Goal: Task Accomplishment & Management: Manage account settings

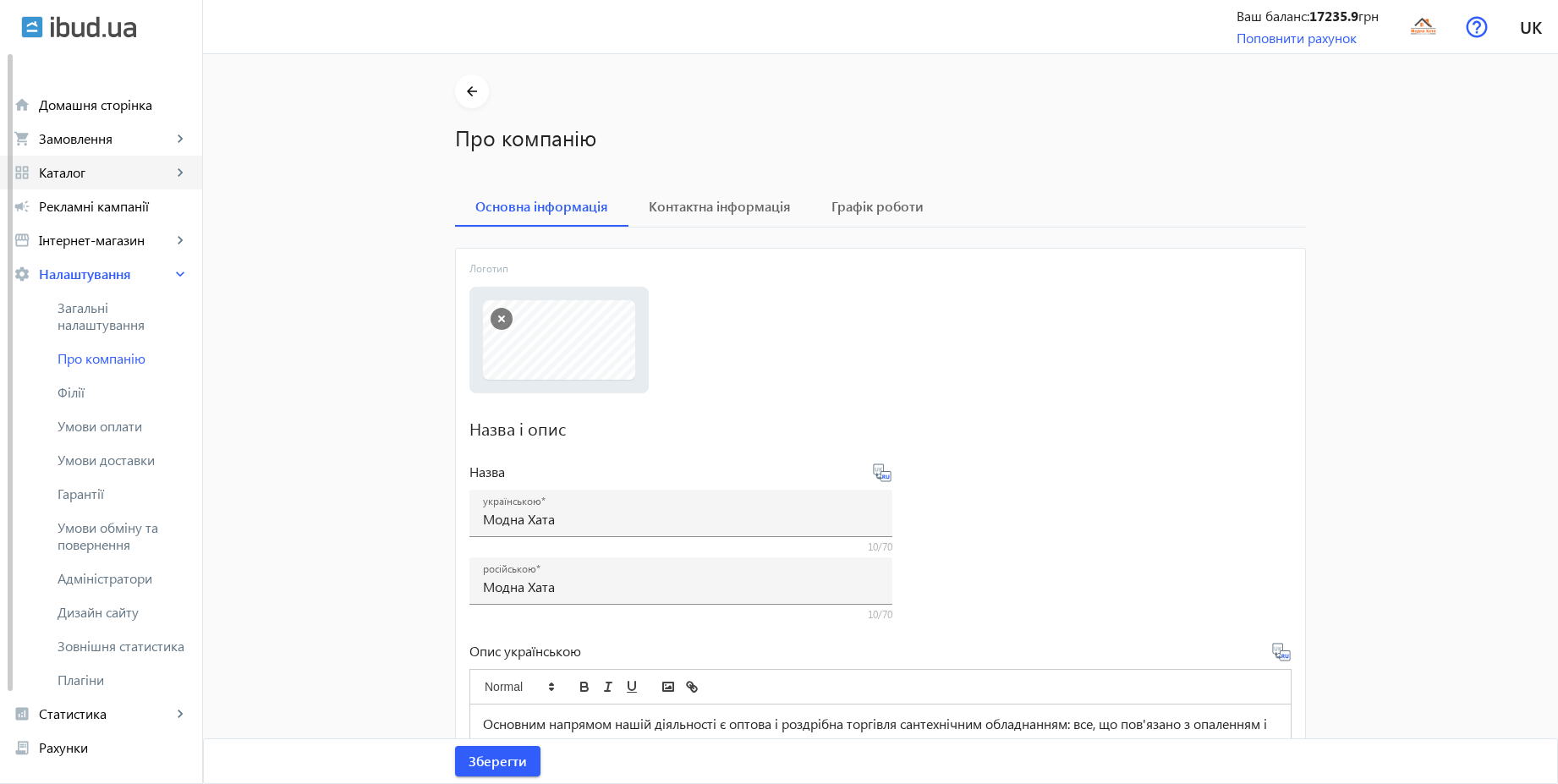
click at [76, 165] on span "Каталог" at bounding box center [106, 172] width 133 height 17
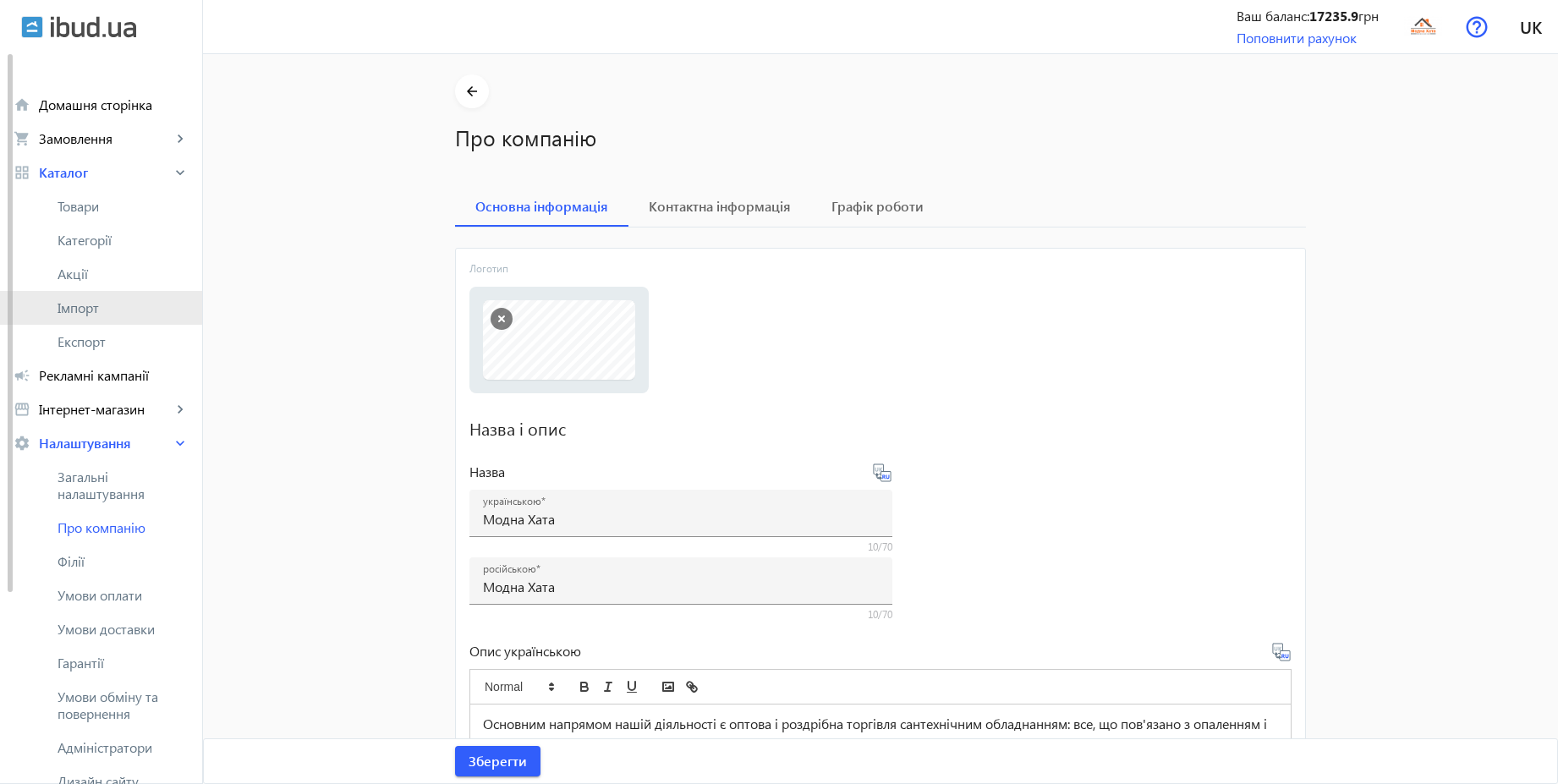
click at [81, 304] on span "Імпорт" at bounding box center [123, 307] width 131 height 17
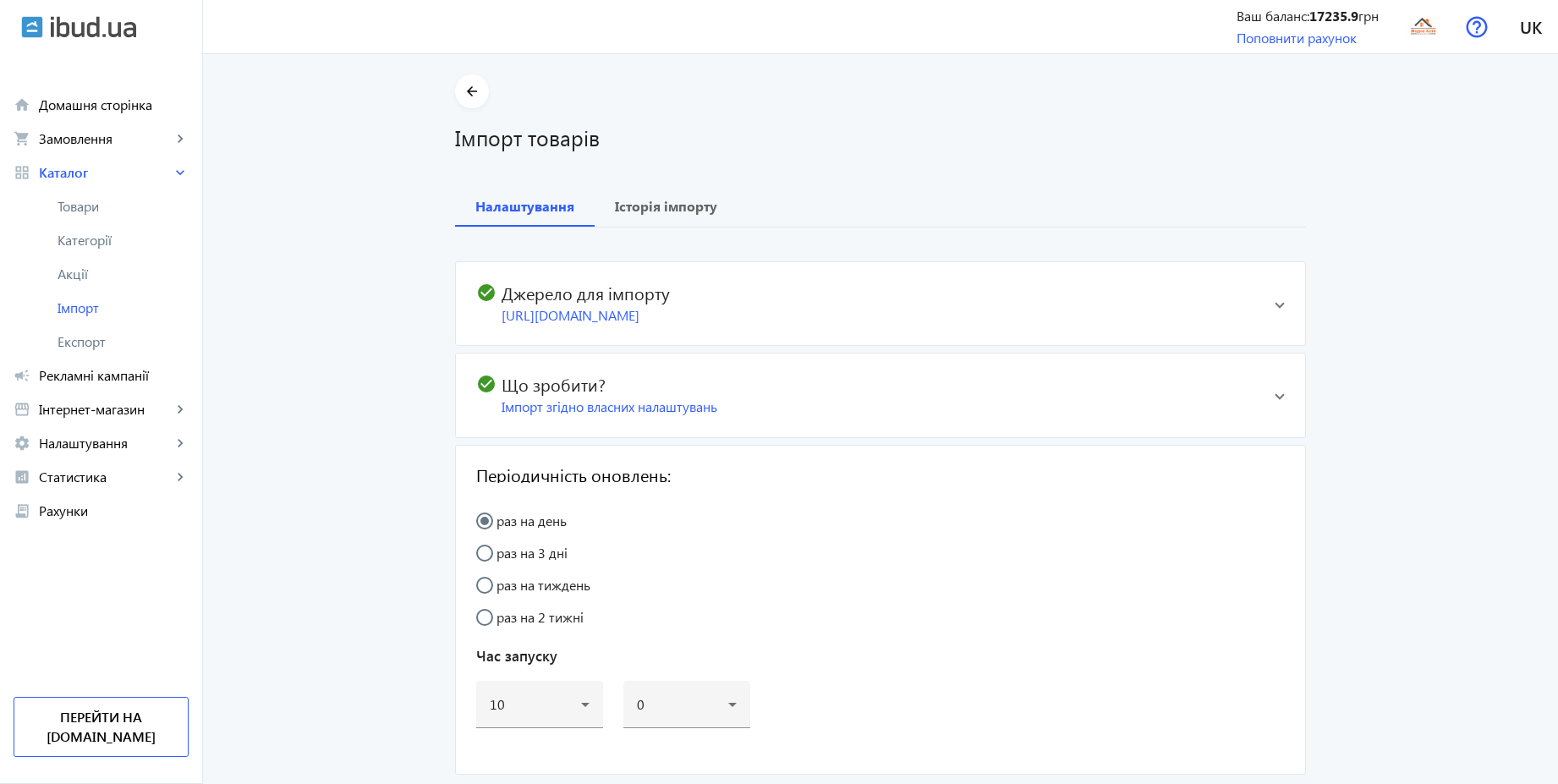
drag, startPoint x: 1256, startPoint y: 301, endPoint x: 1233, endPoint y: 304, distance: 23.2
click at [1255, 301] on span "check_circle Джерело для імпорту [URL][DOMAIN_NAME]" at bounding box center [875, 304] width 799 height 42
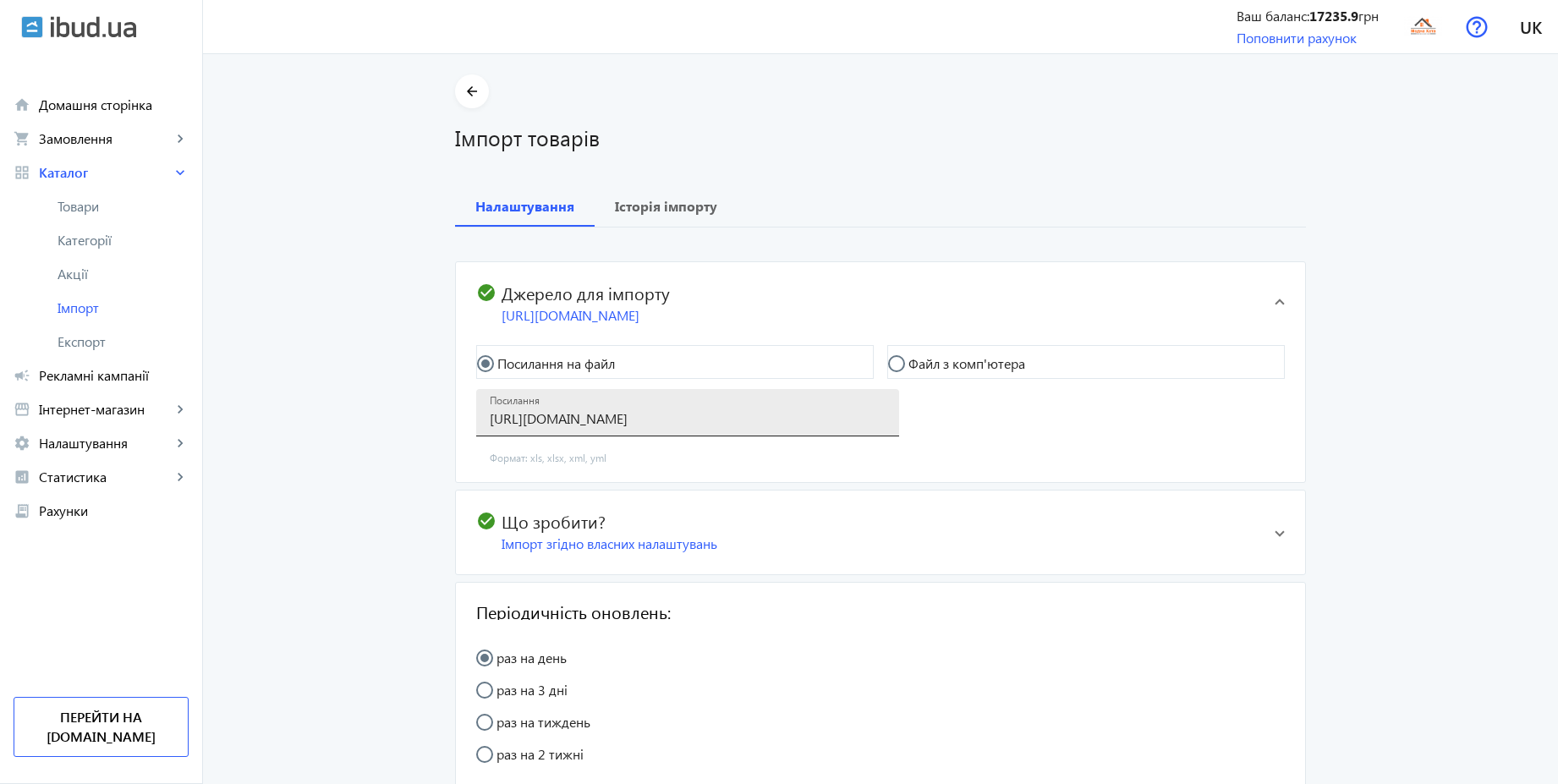
click at [577, 418] on input "[URL][DOMAIN_NAME]" at bounding box center [687, 418] width 396 height 17
paste input "ua/"
type input "[URL][DOMAIN_NAME]"
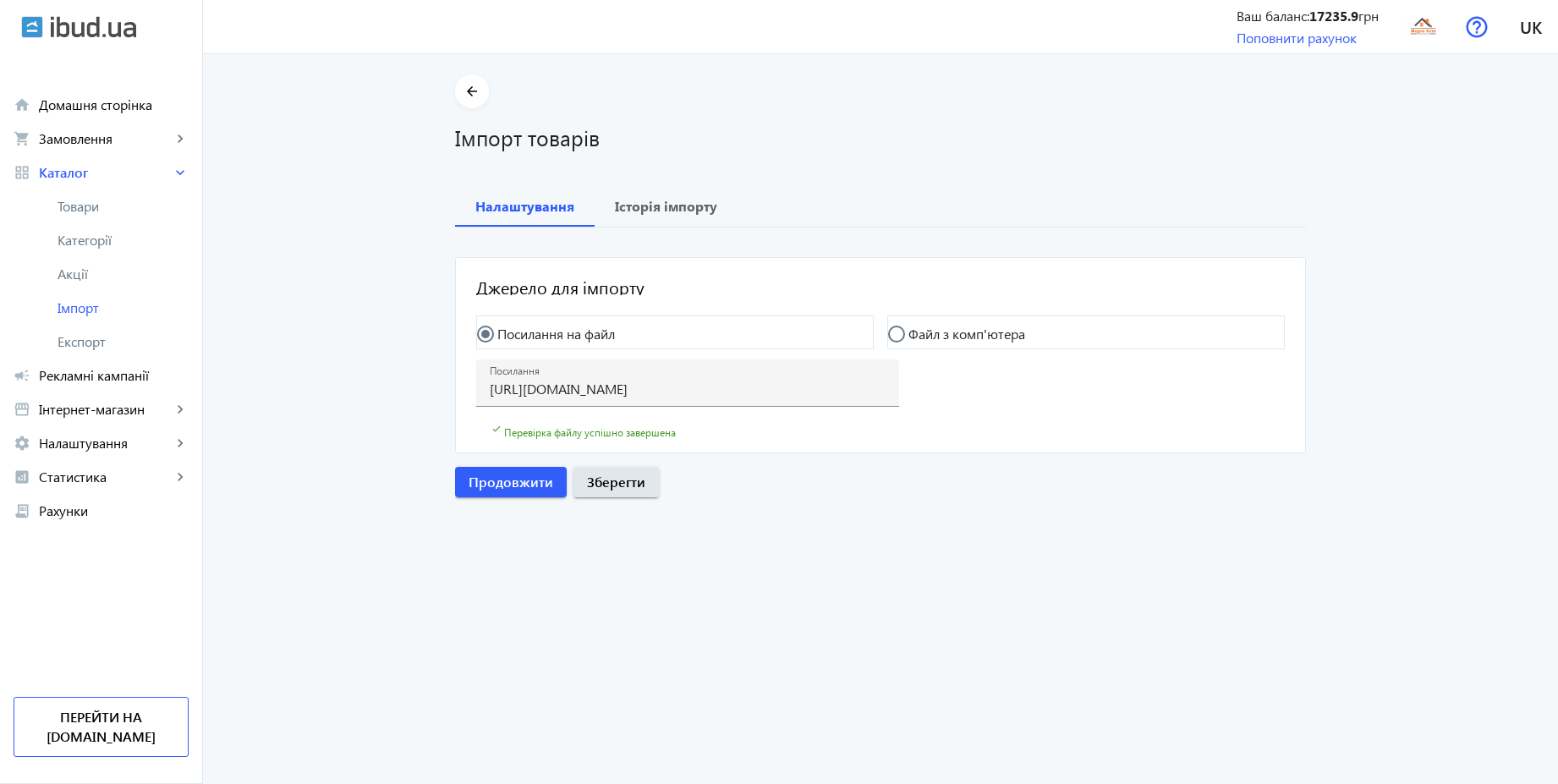
scroll to position [5, 0]
click at [533, 489] on span "Продовжити" at bounding box center [511, 481] width 85 height 18
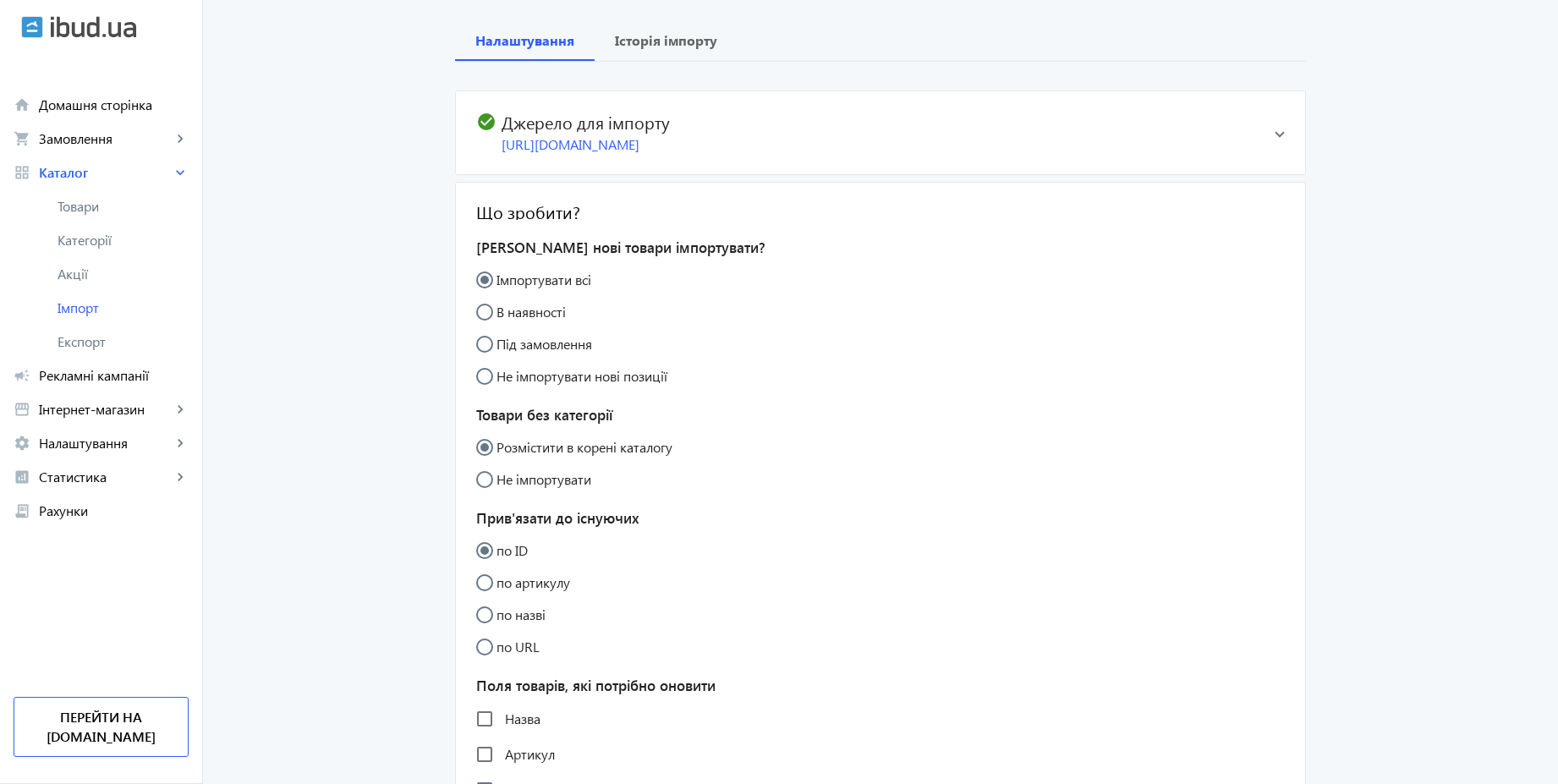
scroll to position [508, 0]
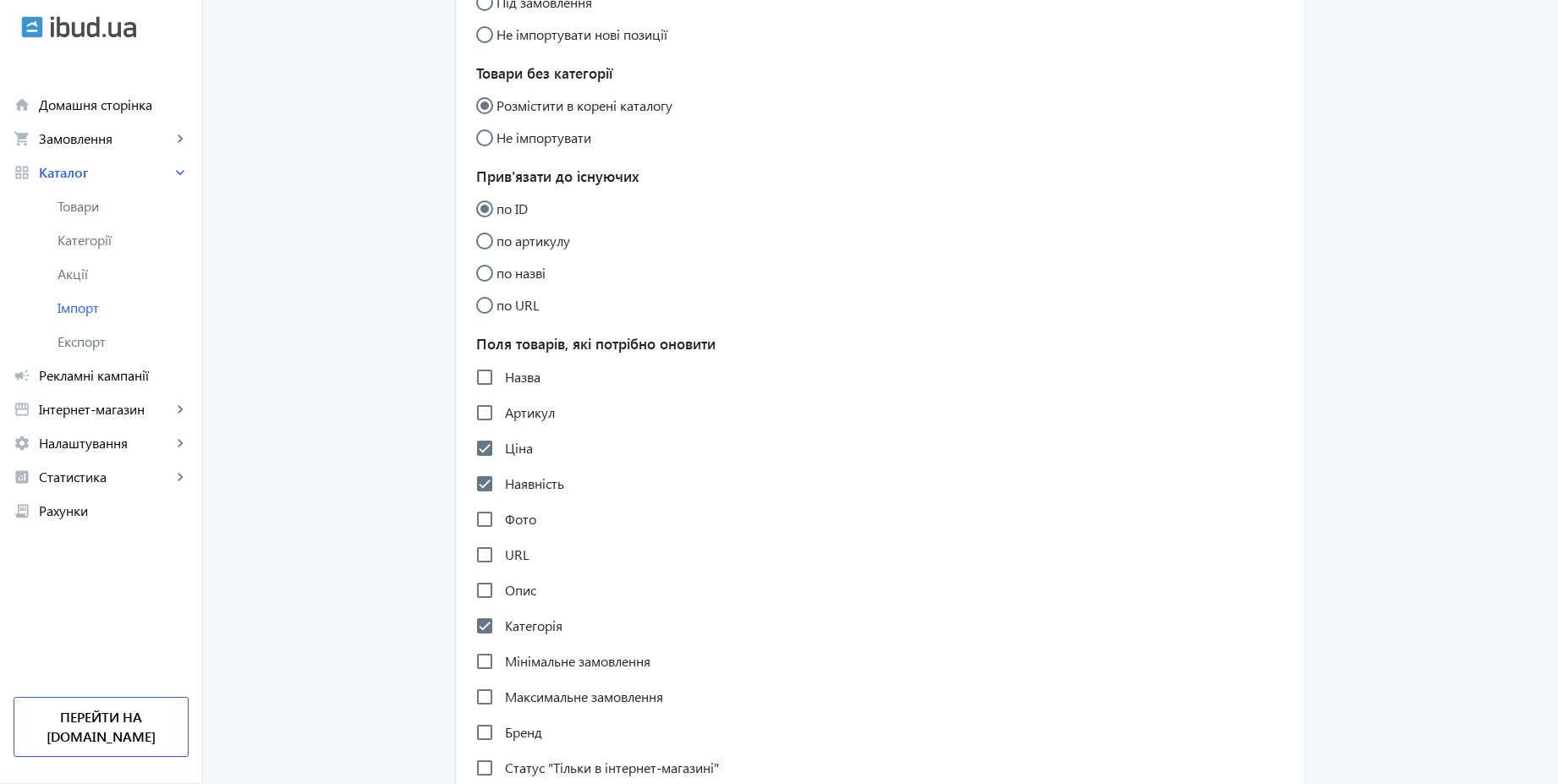
click at [521, 379] on label "Назва" at bounding box center [521, 377] width 39 height 14
click at [501, 379] on input "Назва" at bounding box center [484, 377] width 34 height 34
checkbox input "true"
click at [511, 595] on label "Опис" at bounding box center [519, 590] width 35 height 14
click at [501, 595] on input "Опис" at bounding box center [484, 590] width 34 height 34
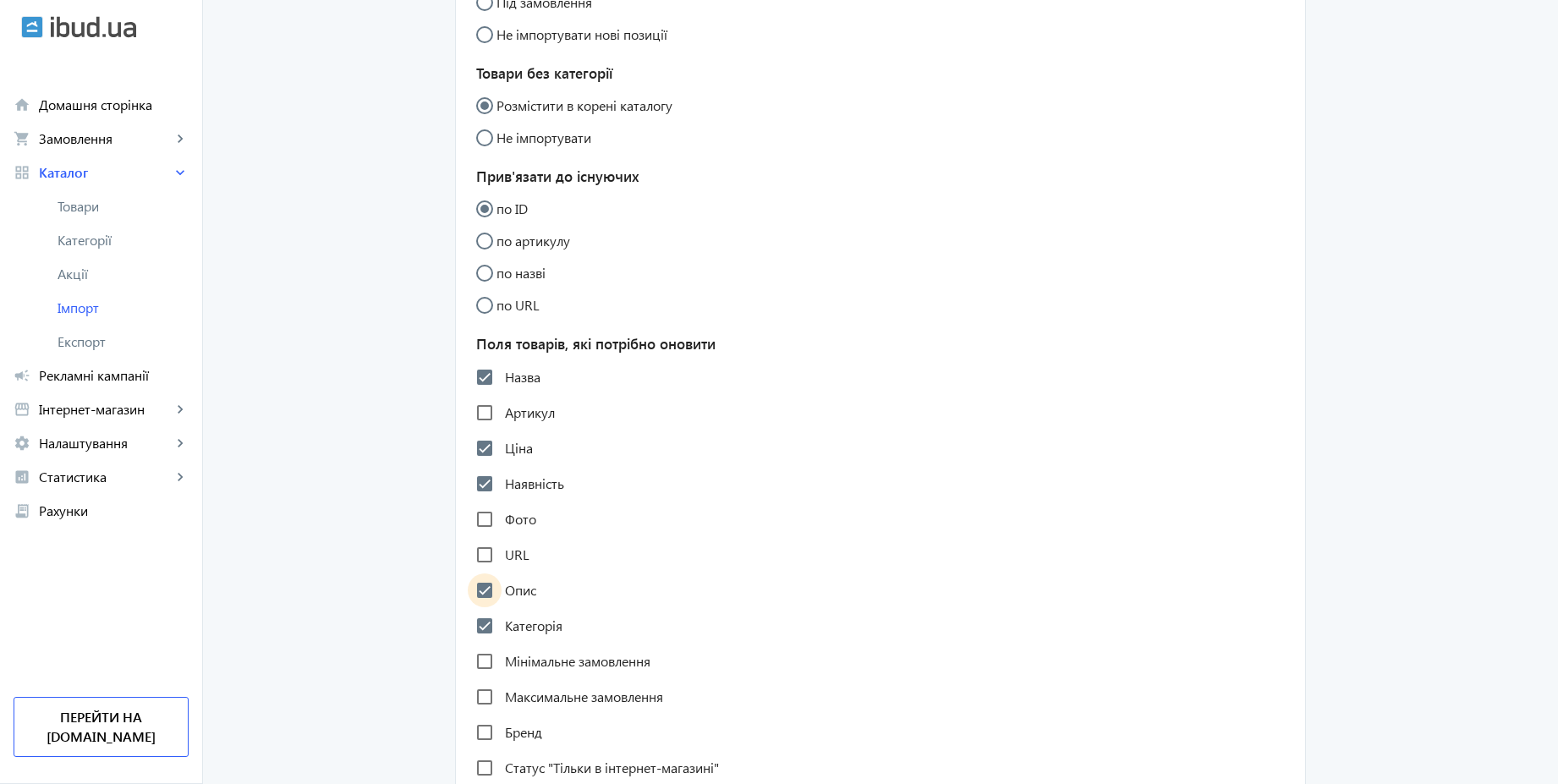
checkbox input "true"
click at [501, 521] on label "Фото" at bounding box center [519, 519] width 35 height 14
click at [500, 521] on input "Фото" at bounding box center [484, 519] width 34 height 34
checkbox input "true"
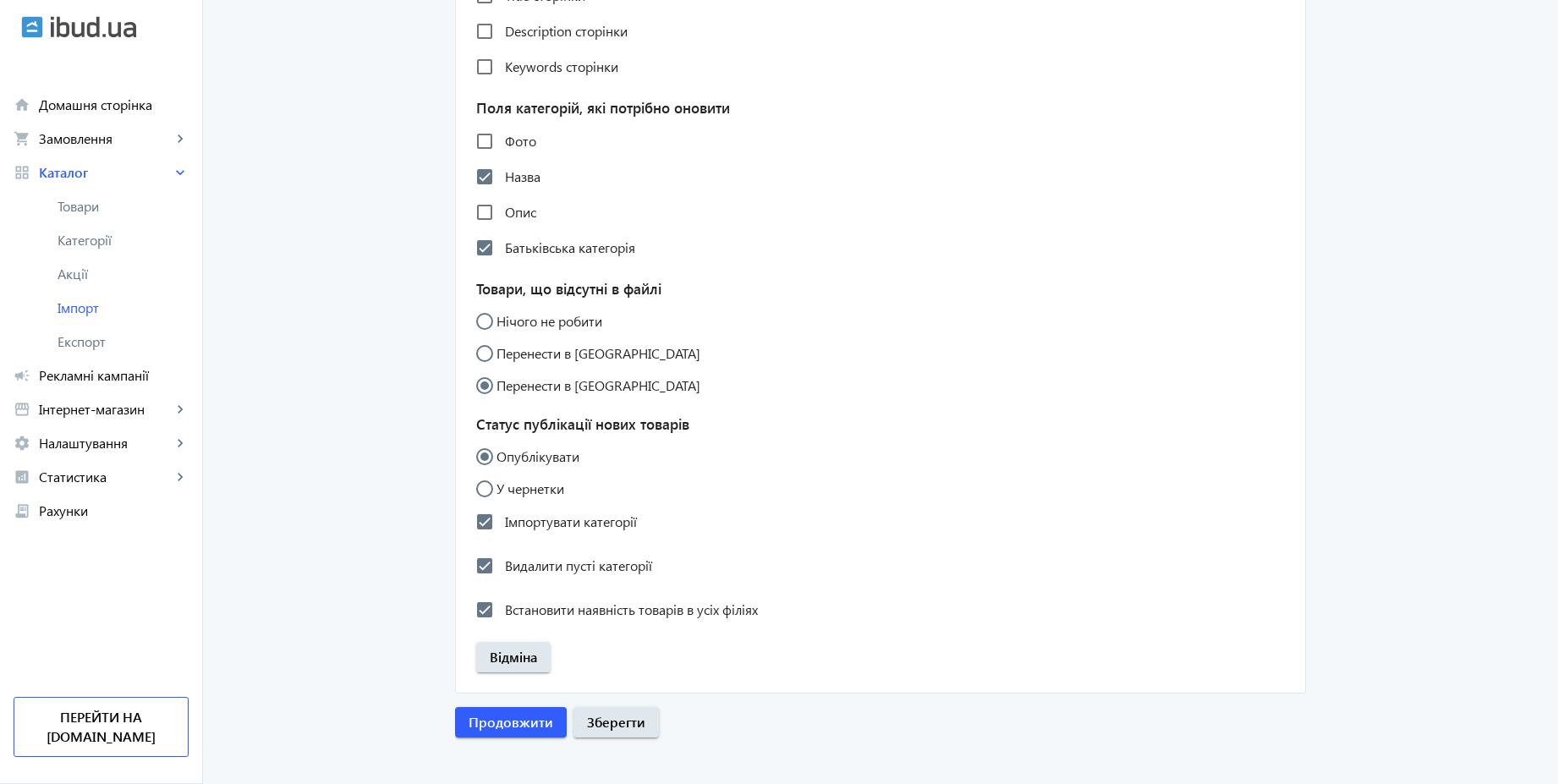
scroll to position [1367, 0]
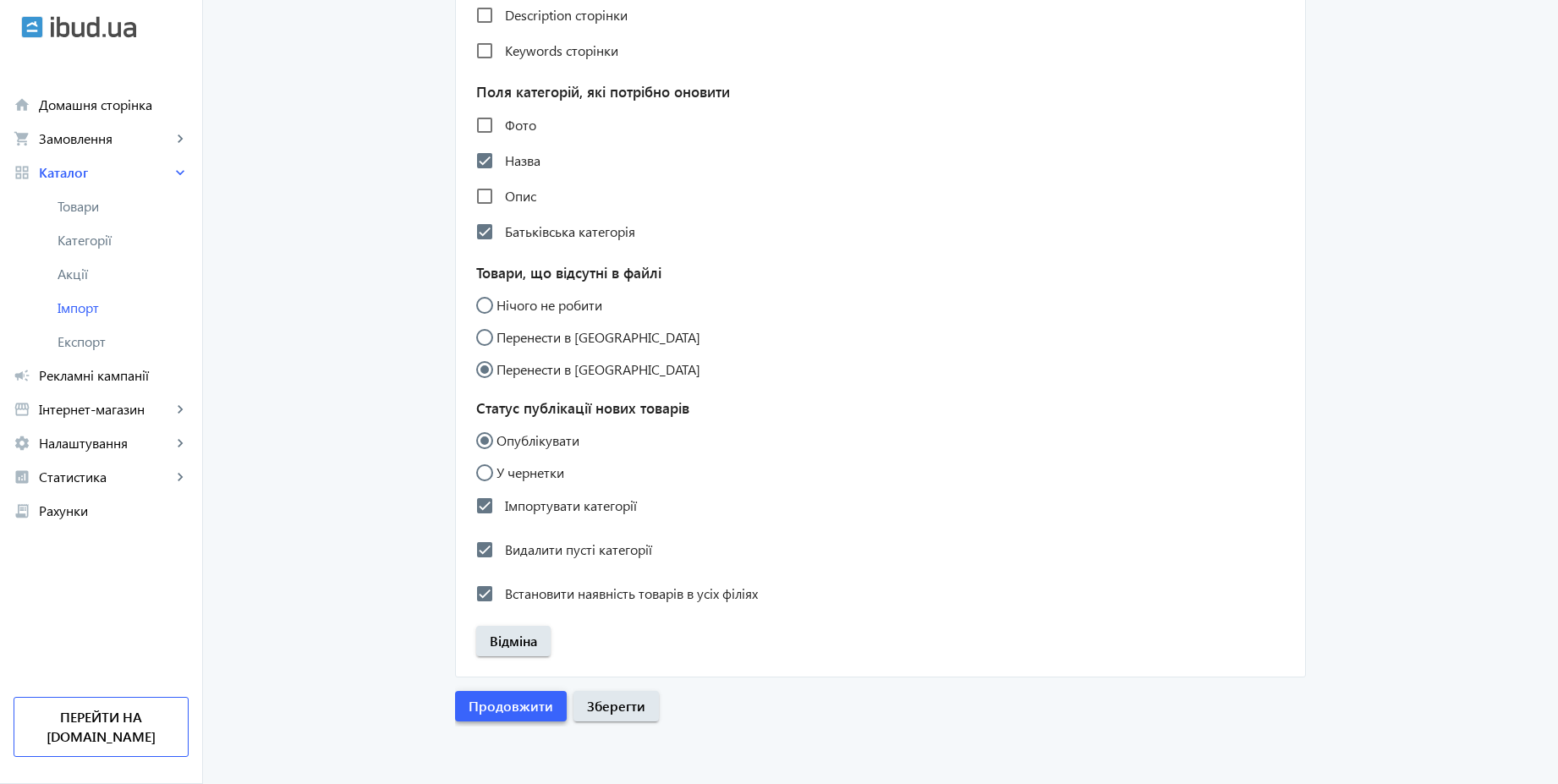
click at [530, 699] on span "Продовжити" at bounding box center [511, 706] width 85 height 18
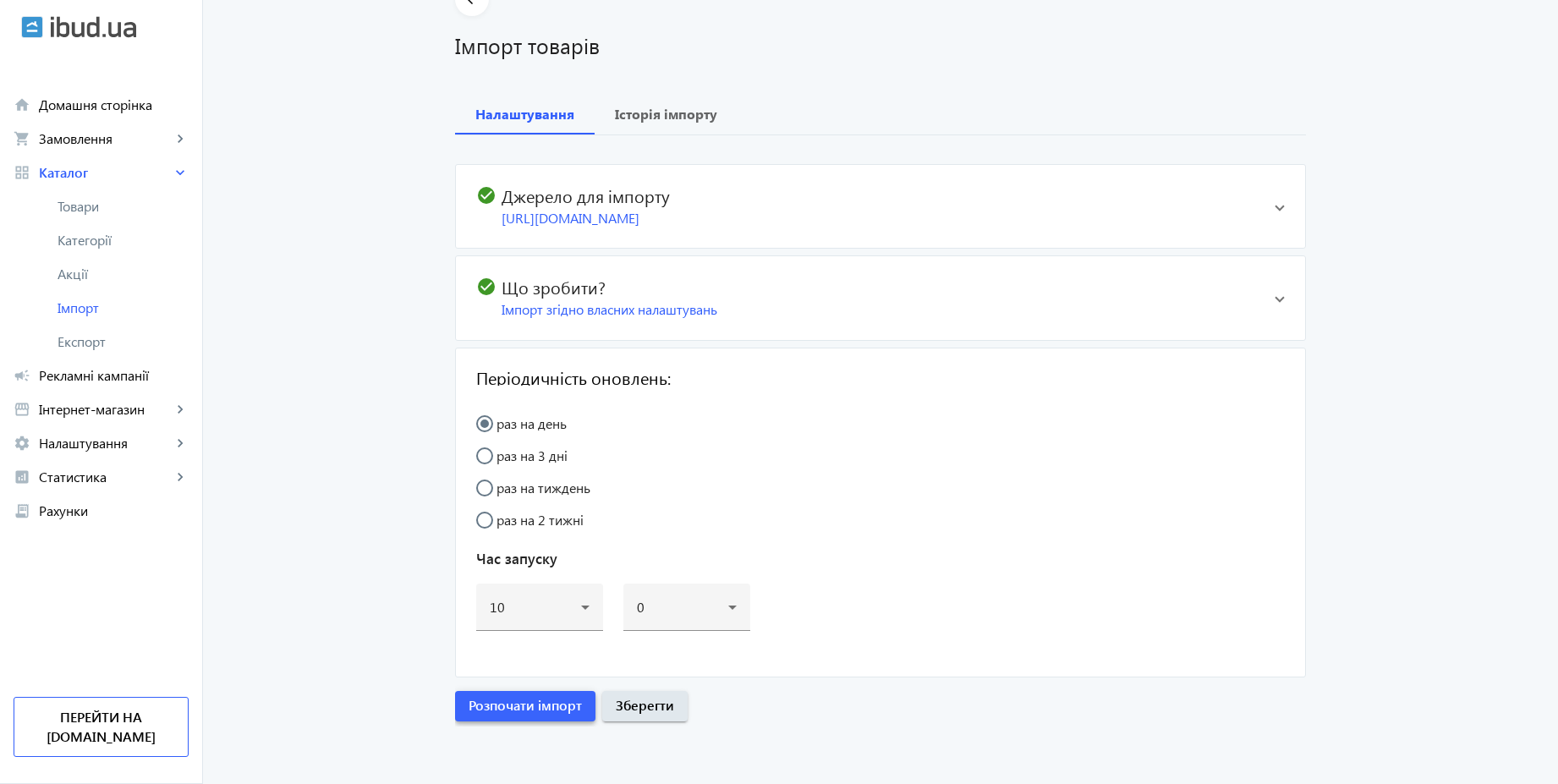
scroll to position [92, 0]
click at [540, 712] on span "Розпочати імпорт" at bounding box center [525, 705] width 113 height 18
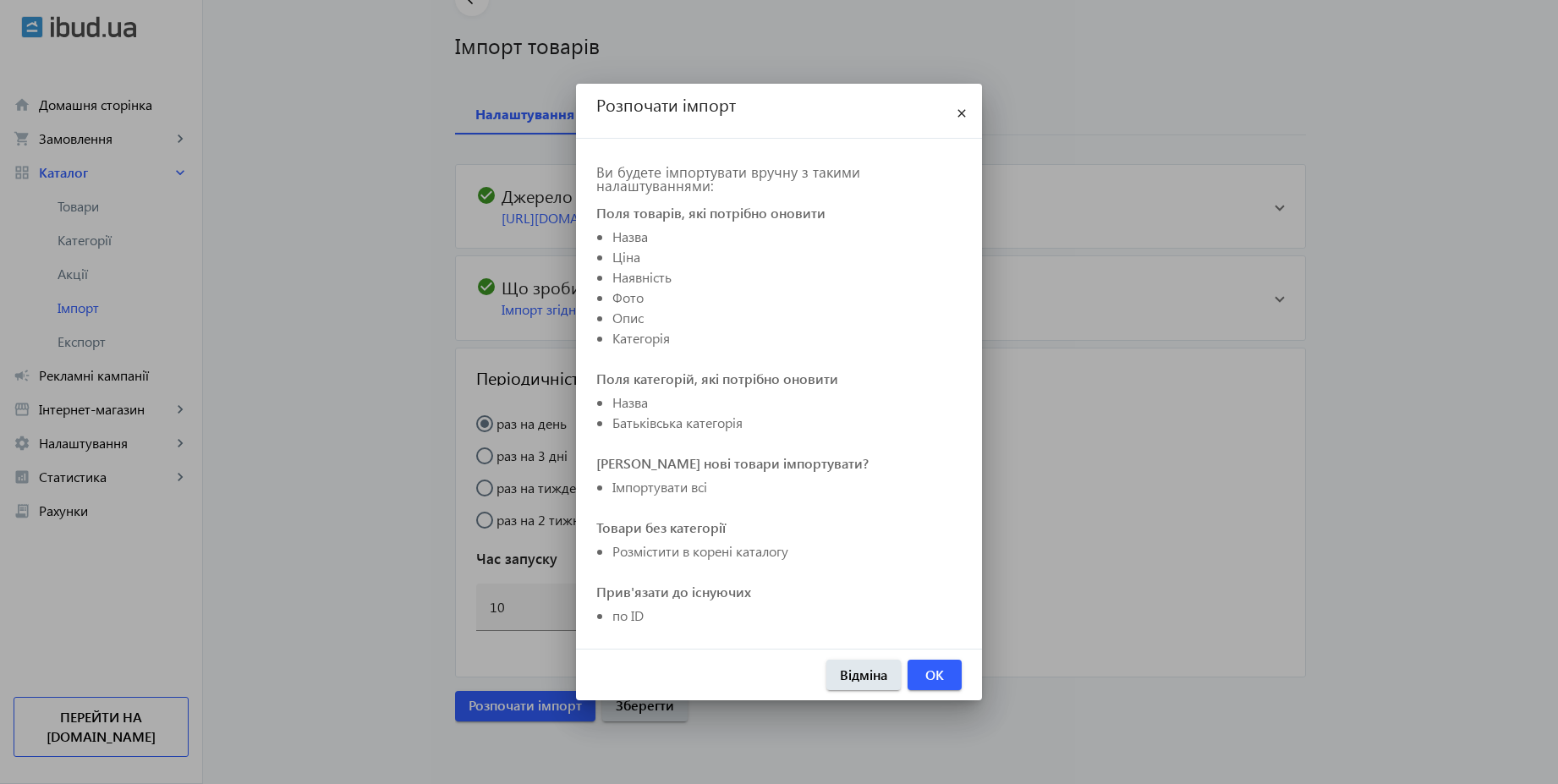
scroll to position [191, 0]
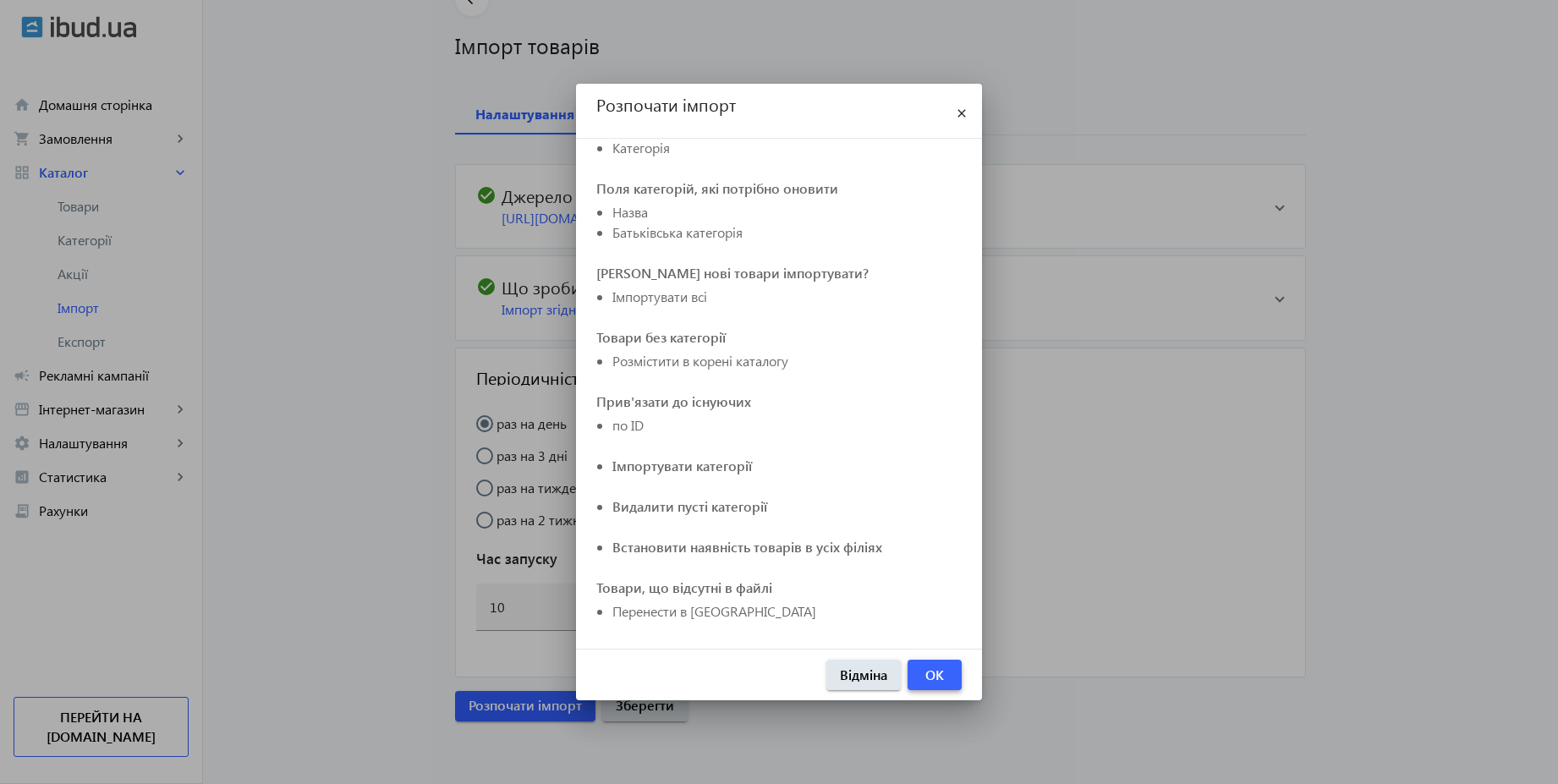
click at [935, 677] on span "OK" at bounding box center [934, 675] width 18 height 18
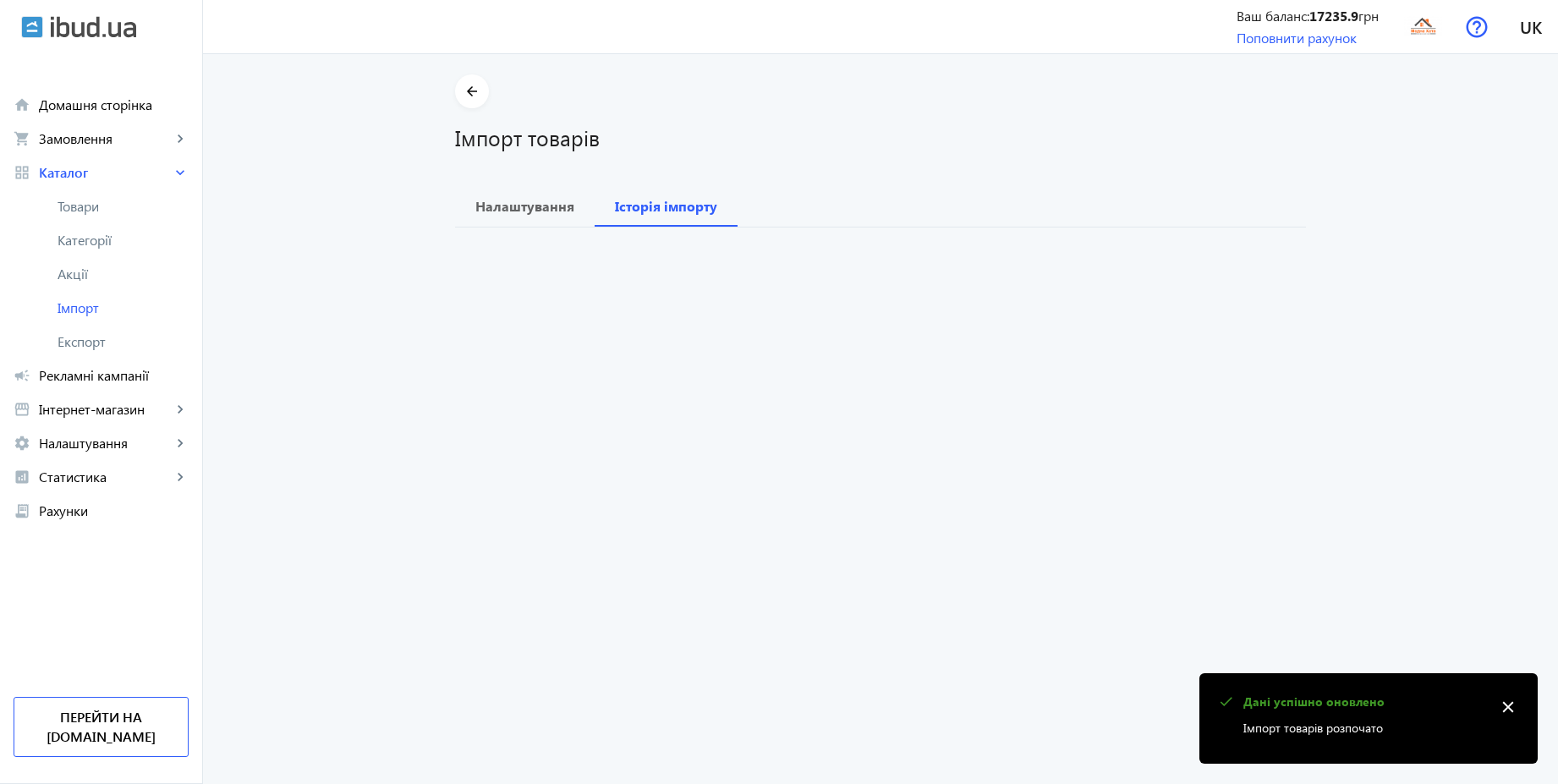
scroll to position [0, 0]
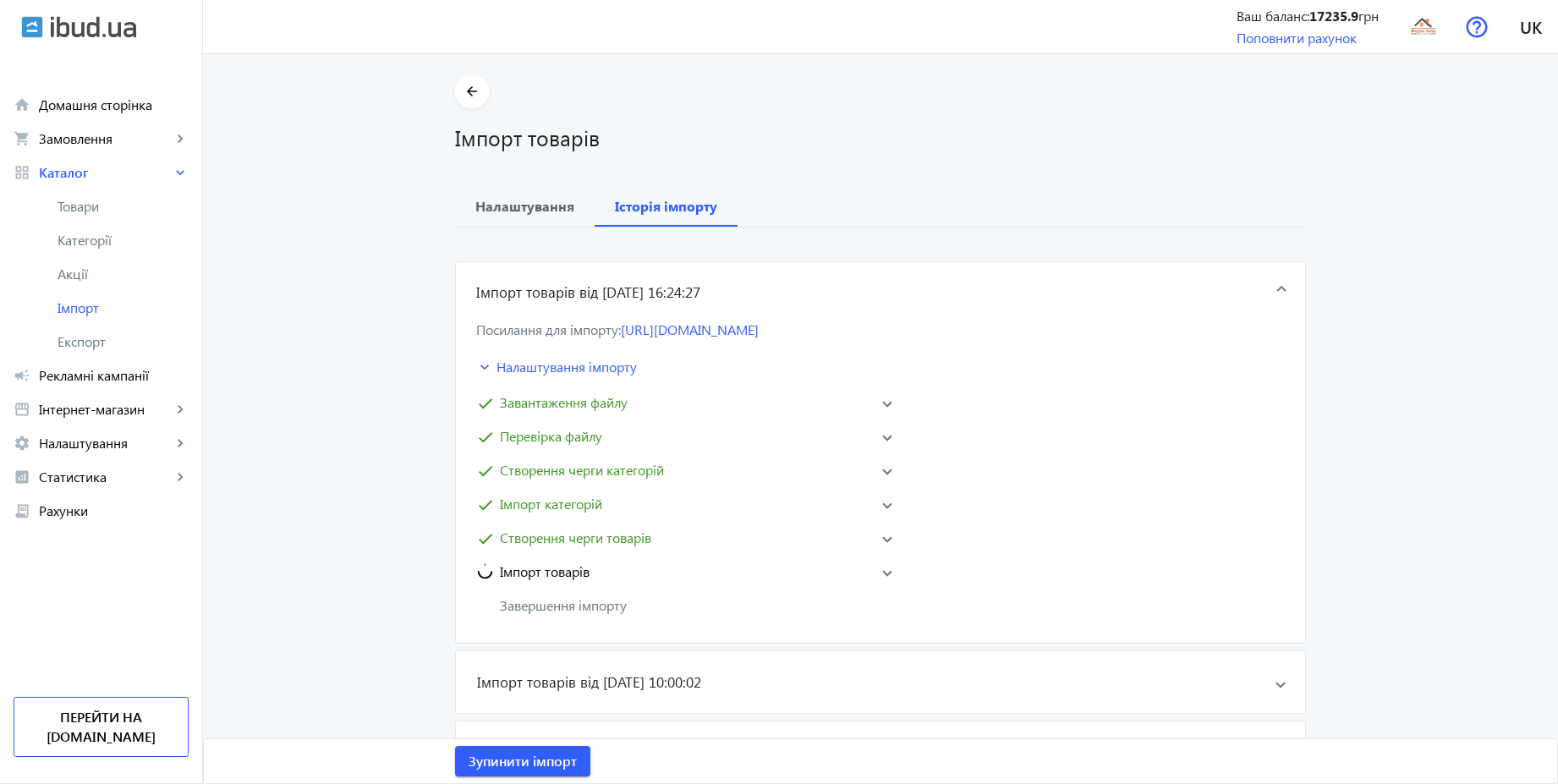
click at [590, 571] on mat-panel-title "Імпорт товарів" at bounding box center [672, 572] width 392 height 20
click at [618, 546] on span "Створення черги товарів" at bounding box center [575, 538] width 151 height 20
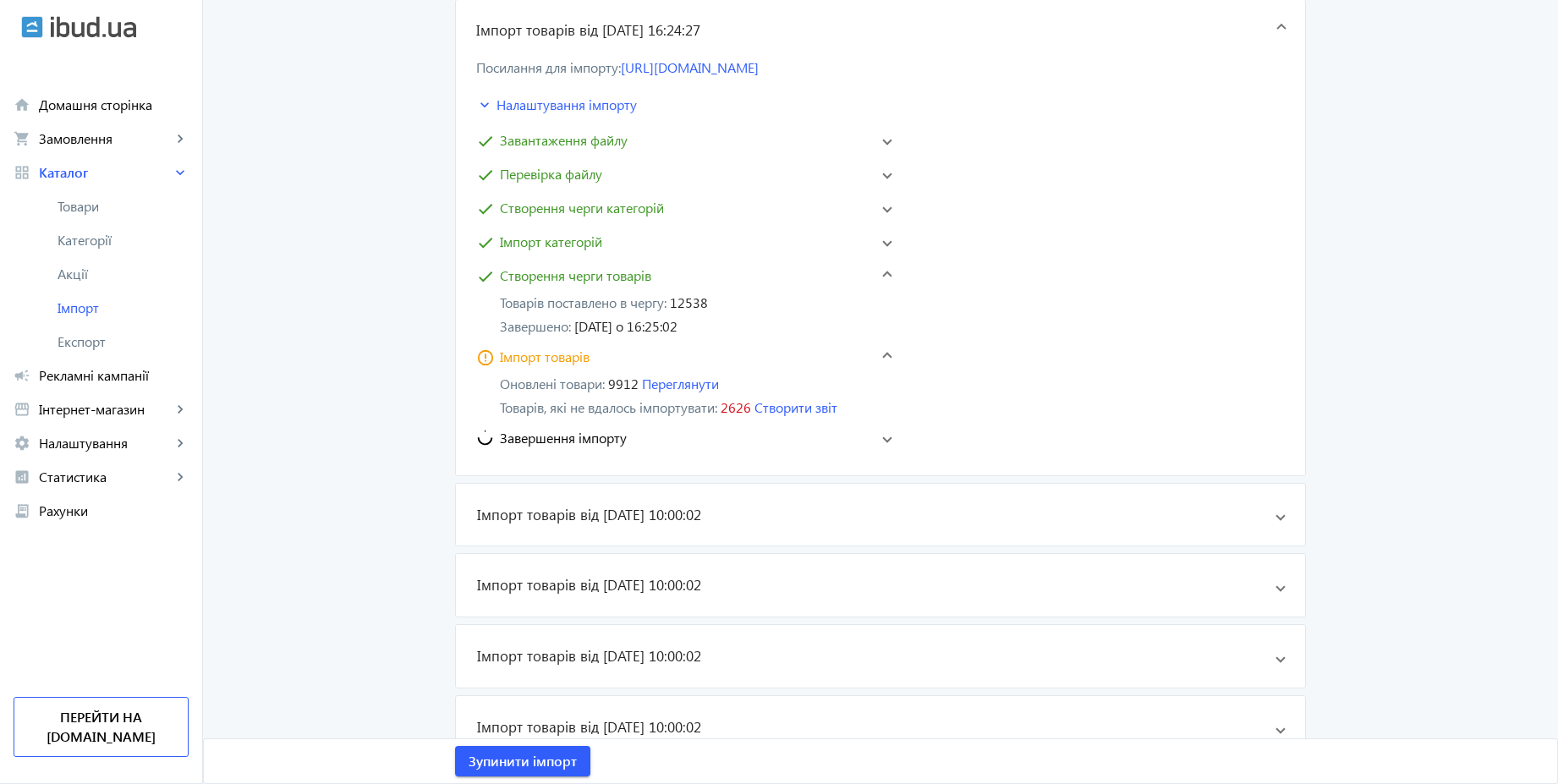
scroll to position [203, 0]
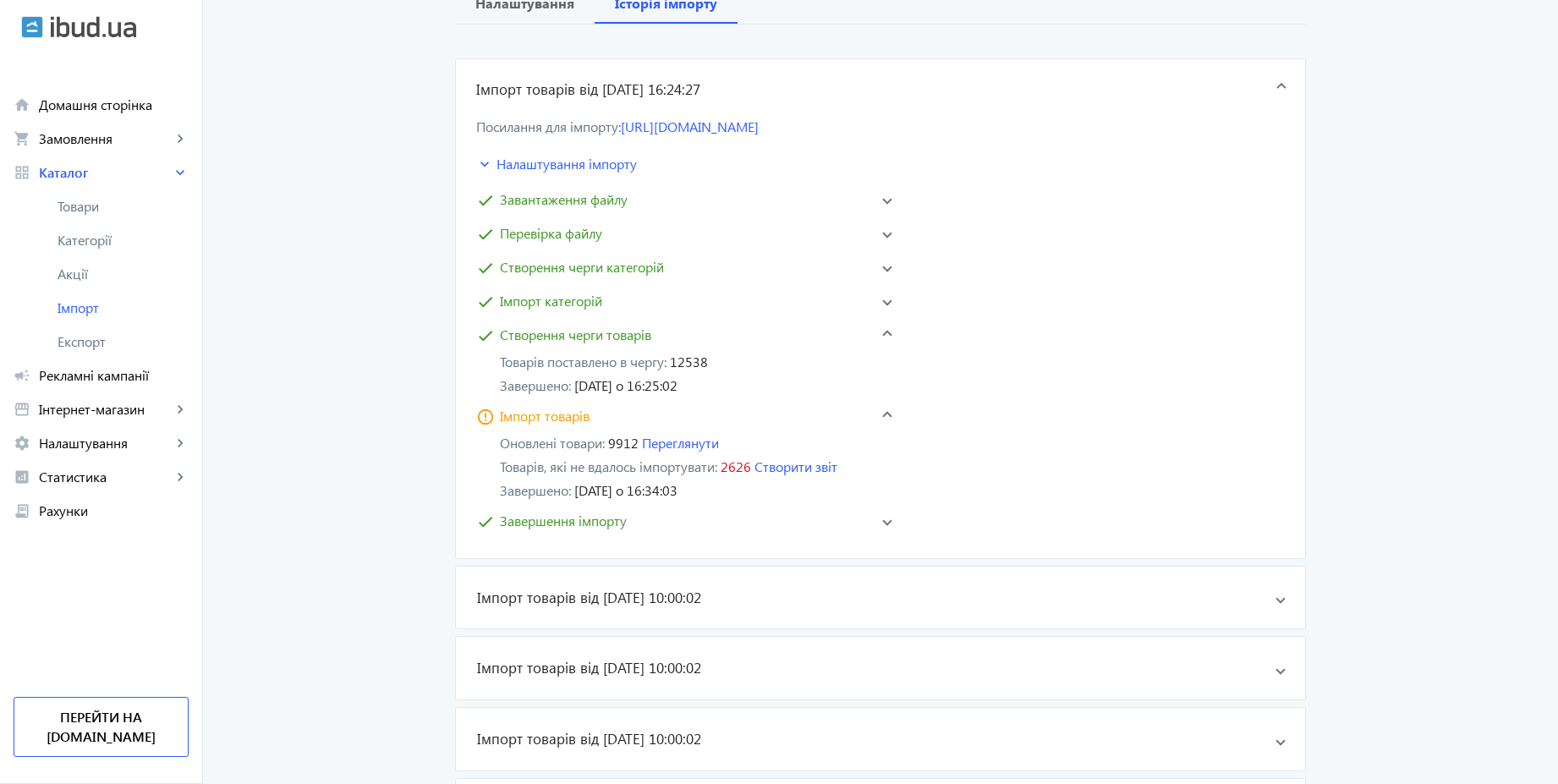
click at [583, 519] on span "Завершення імпорту" at bounding box center [562, 521] width 127 height 20
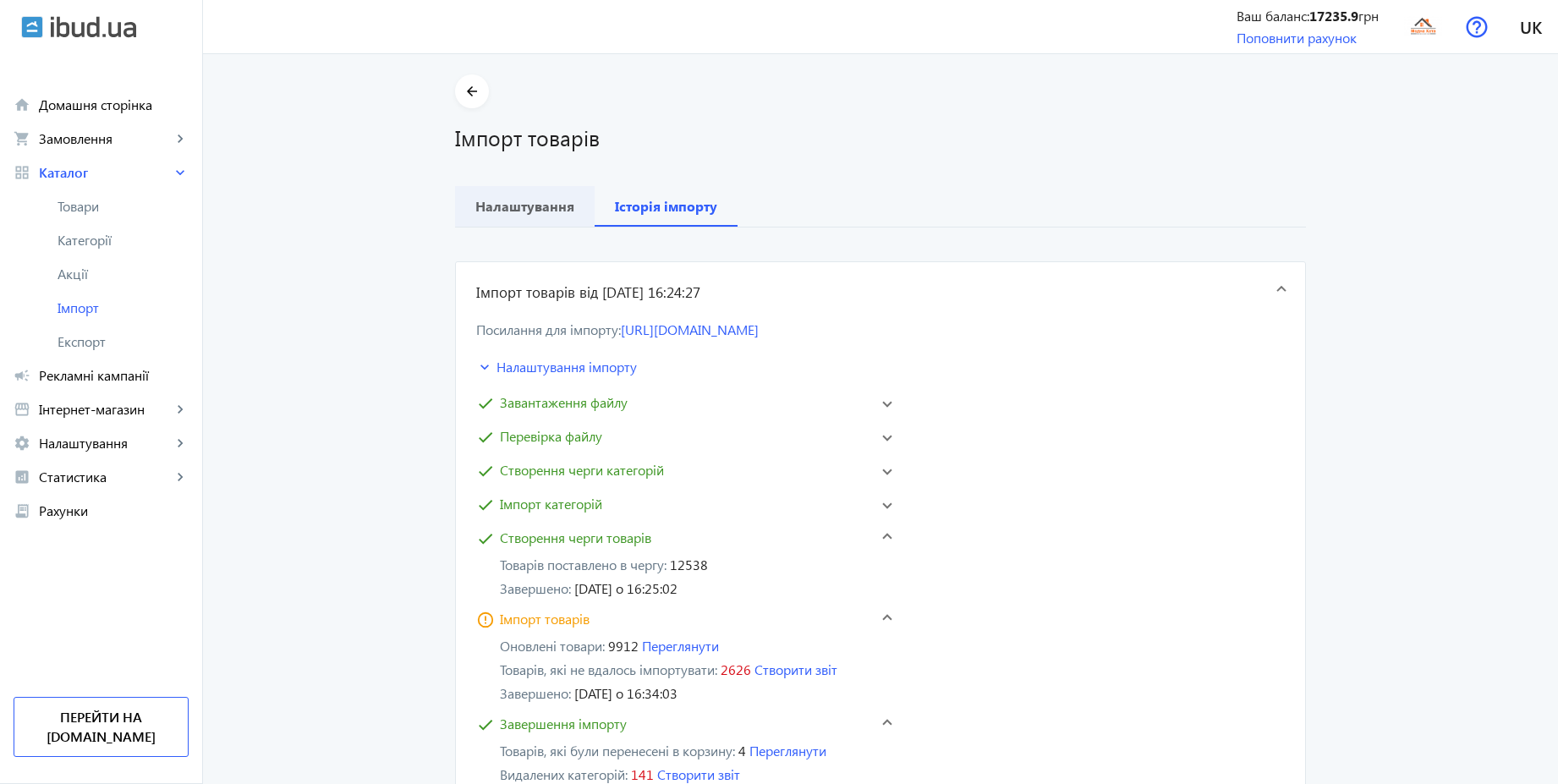
click at [508, 208] on b "Налаштування" at bounding box center [524, 206] width 99 height 14
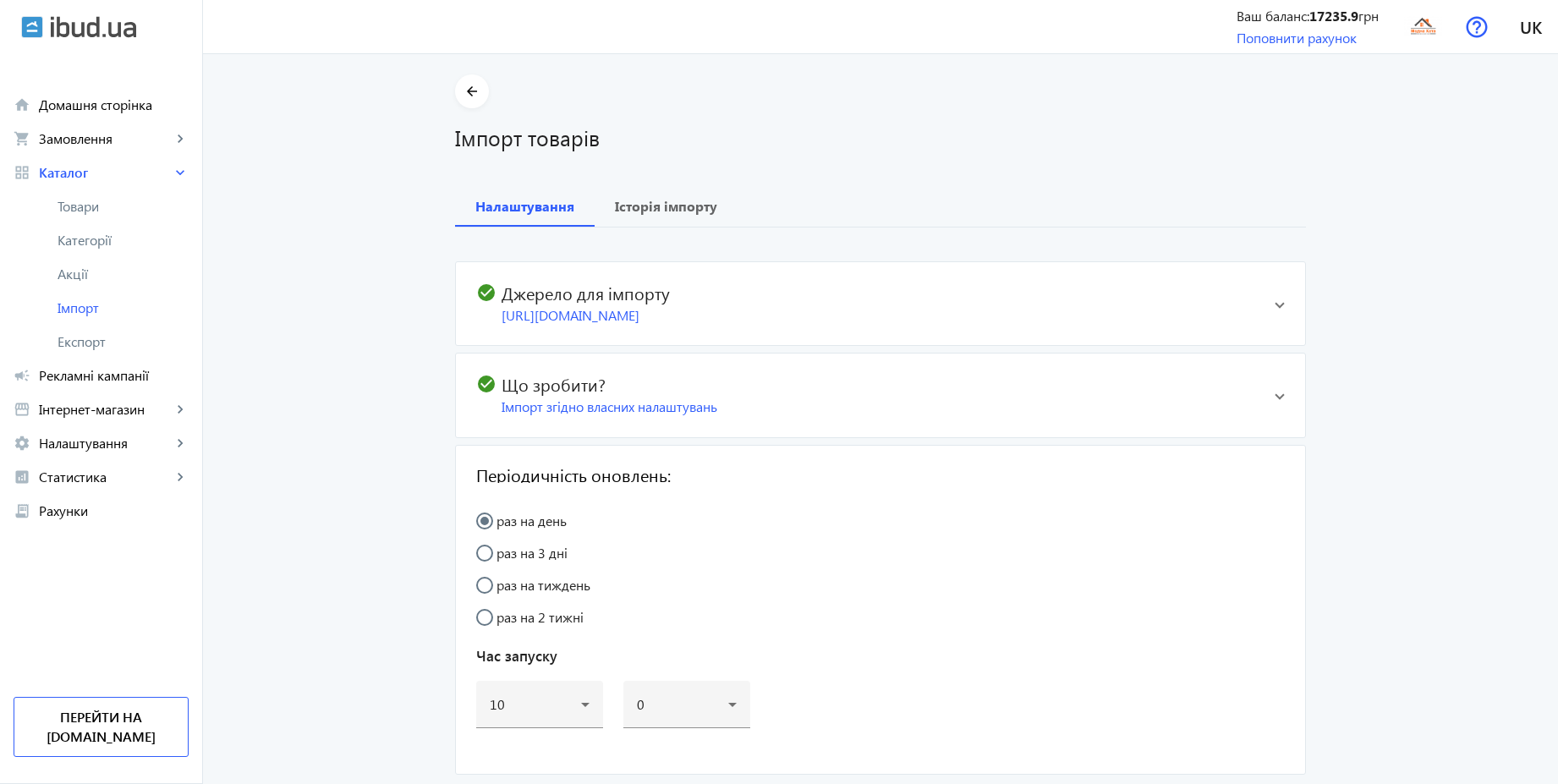
click at [1263, 310] on mat-expansion-panel-header "check_circle Джерело для імпорту [URL][DOMAIN_NAME]" at bounding box center [880, 304] width 849 height 83
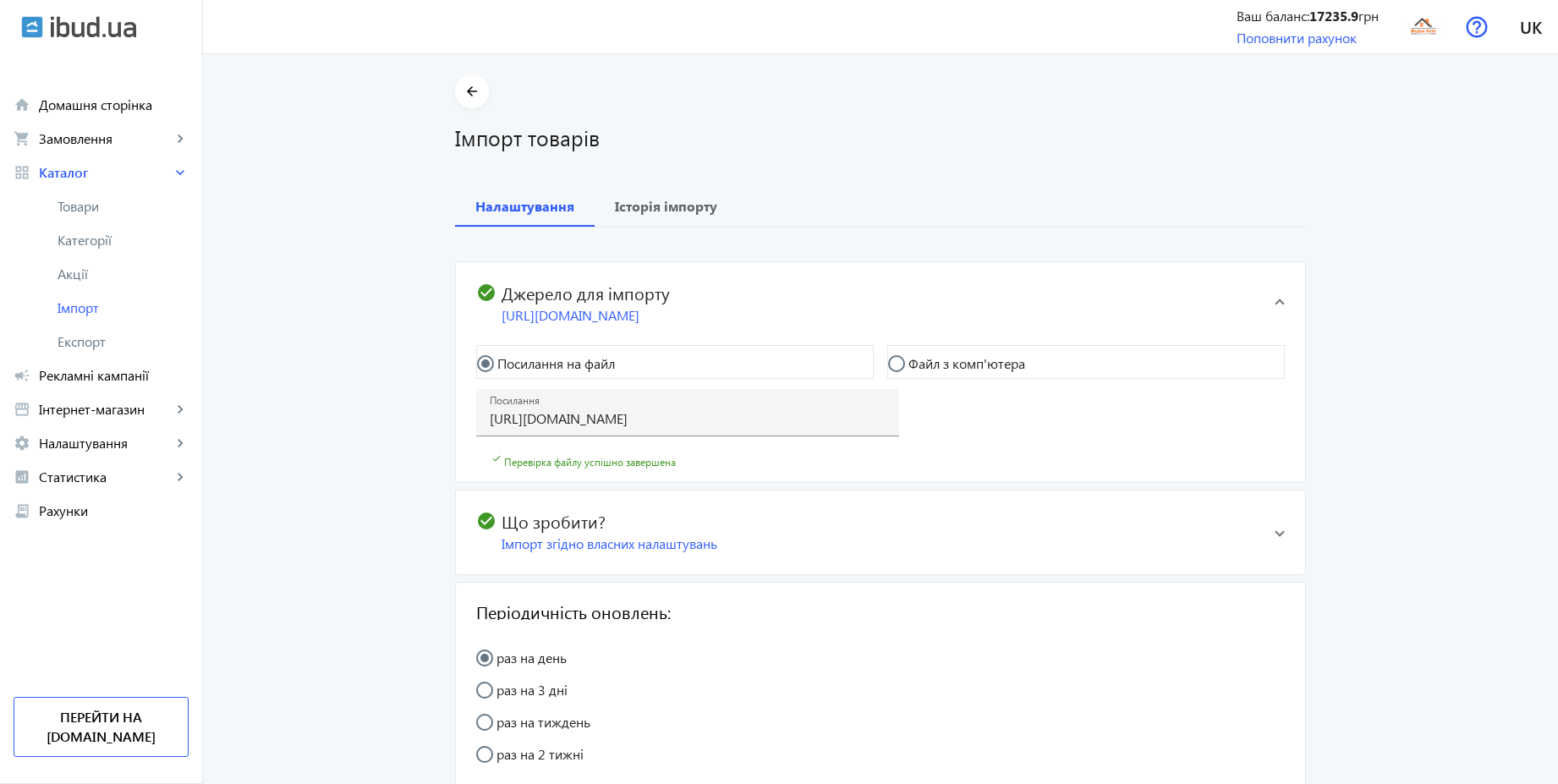
click at [1257, 533] on span "check_circle Що зробити? Імпорт згідно власних налаштувань" at bounding box center [875, 531] width 799 height 42
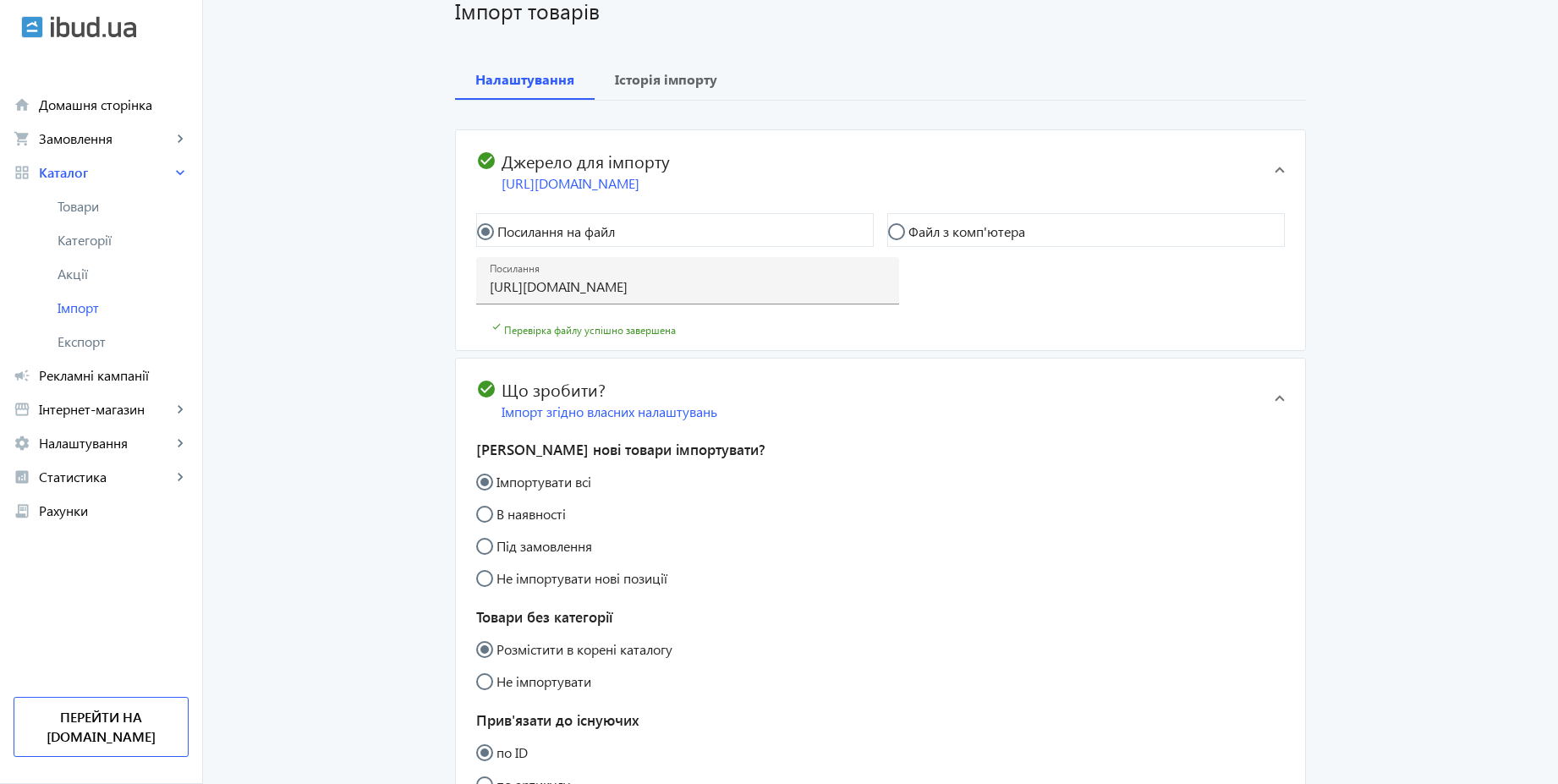
scroll to position [406, 0]
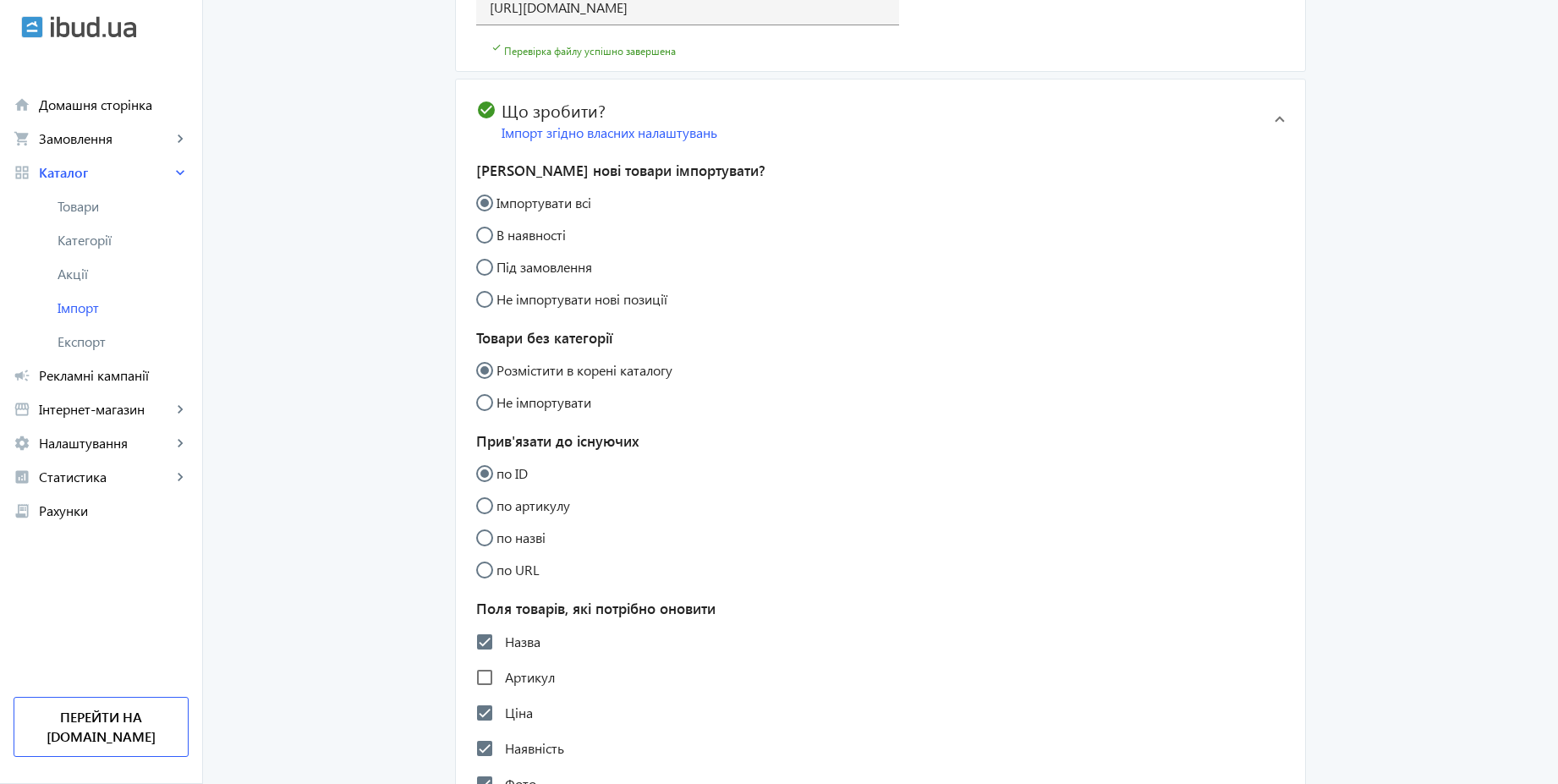
click at [508, 639] on label "Назва" at bounding box center [521, 642] width 39 height 14
click at [501, 639] on input "Назва" at bounding box center [484, 642] width 34 height 34
checkbox input "false"
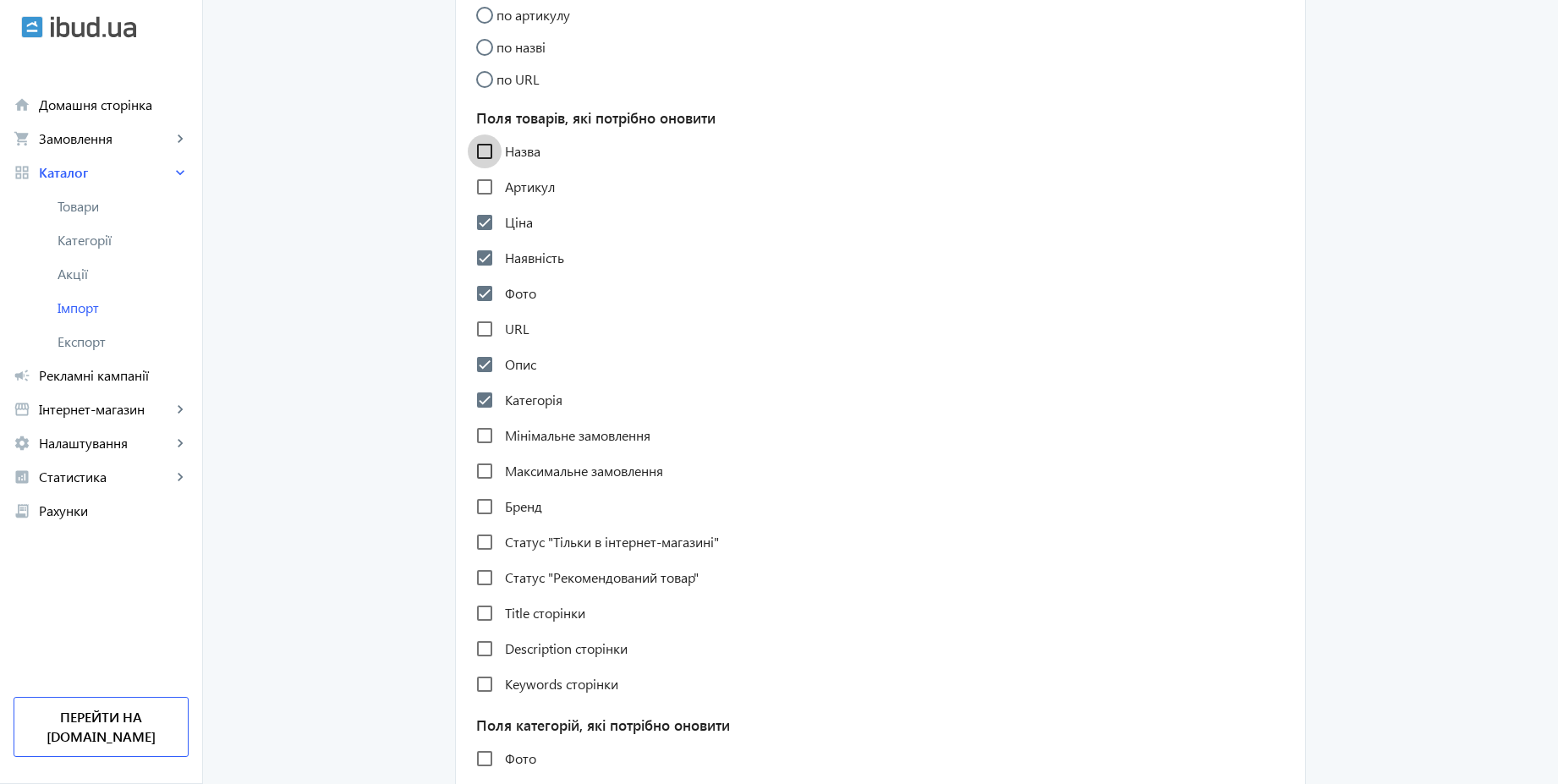
scroll to position [913, 0]
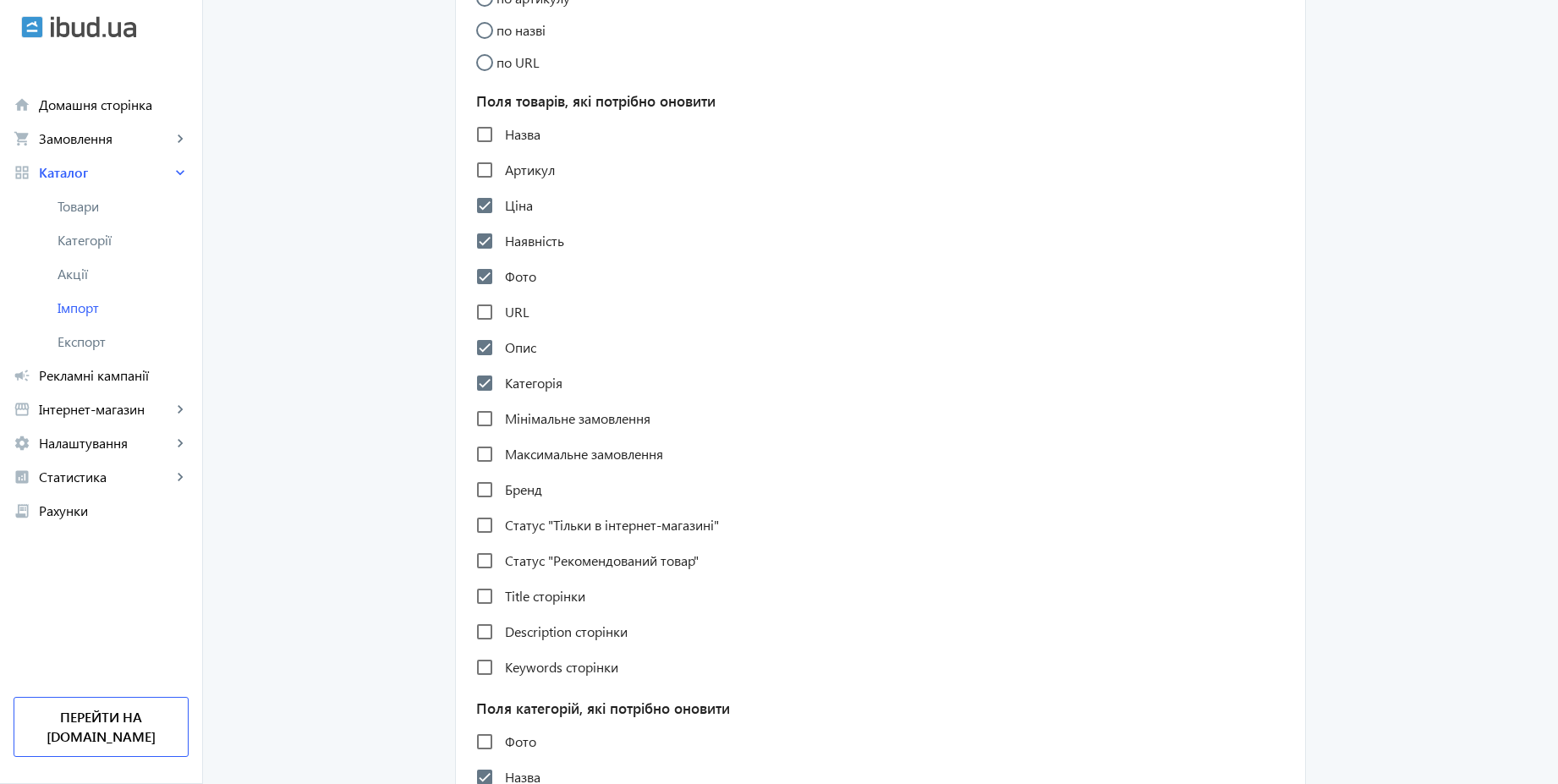
click at [518, 276] on label "Фото" at bounding box center [519, 276] width 35 height 14
click at [501, 276] on input "Фото" at bounding box center [484, 276] width 34 height 34
checkbox input "false"
click at [522, 351] on label "Опис" at bounding box center [519, 347] width 35 height 14
click at [501, 351] on input "Опис" at bounding box center [484, 347] width 34 height 34
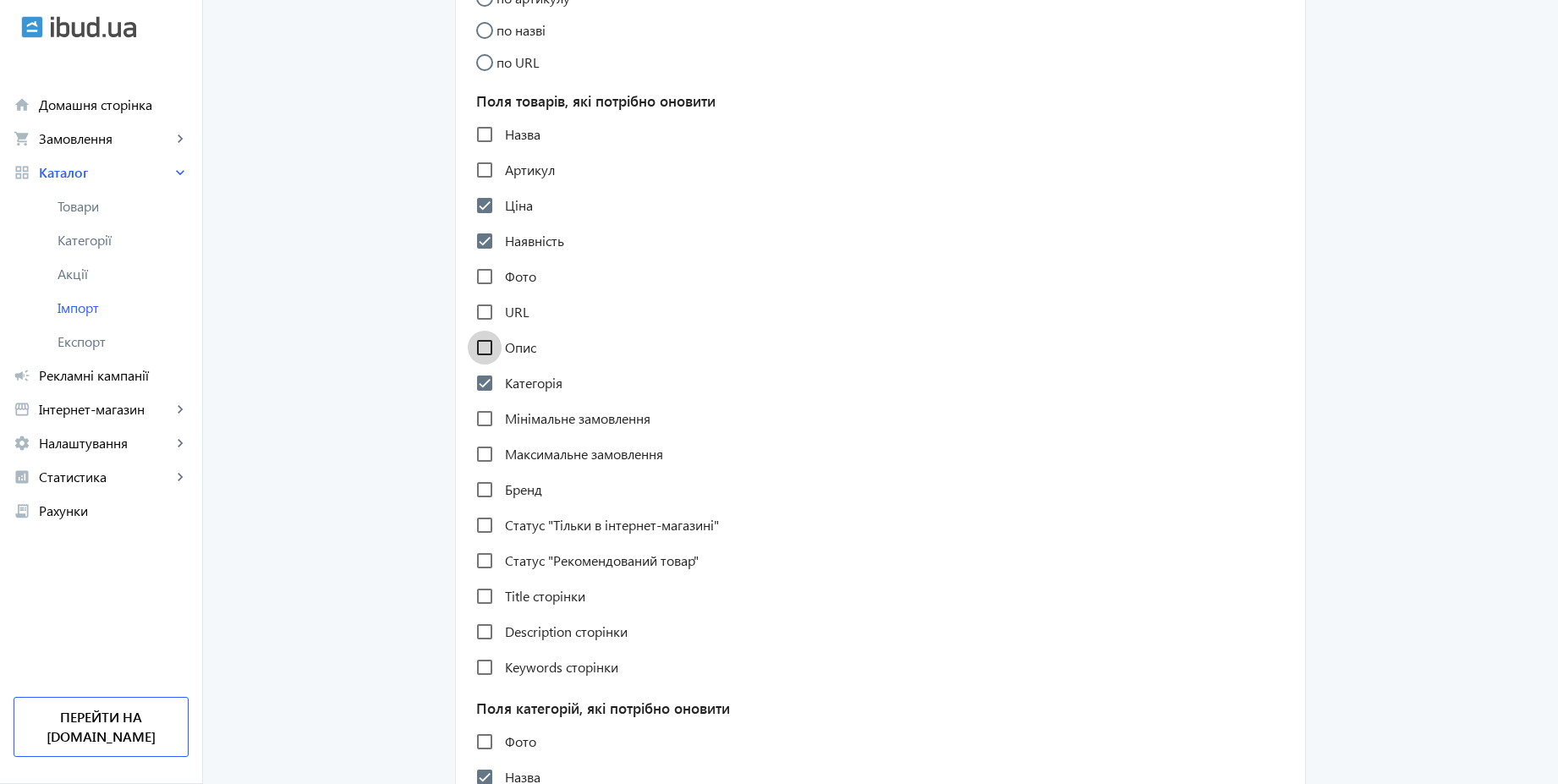
checkbox input "false"
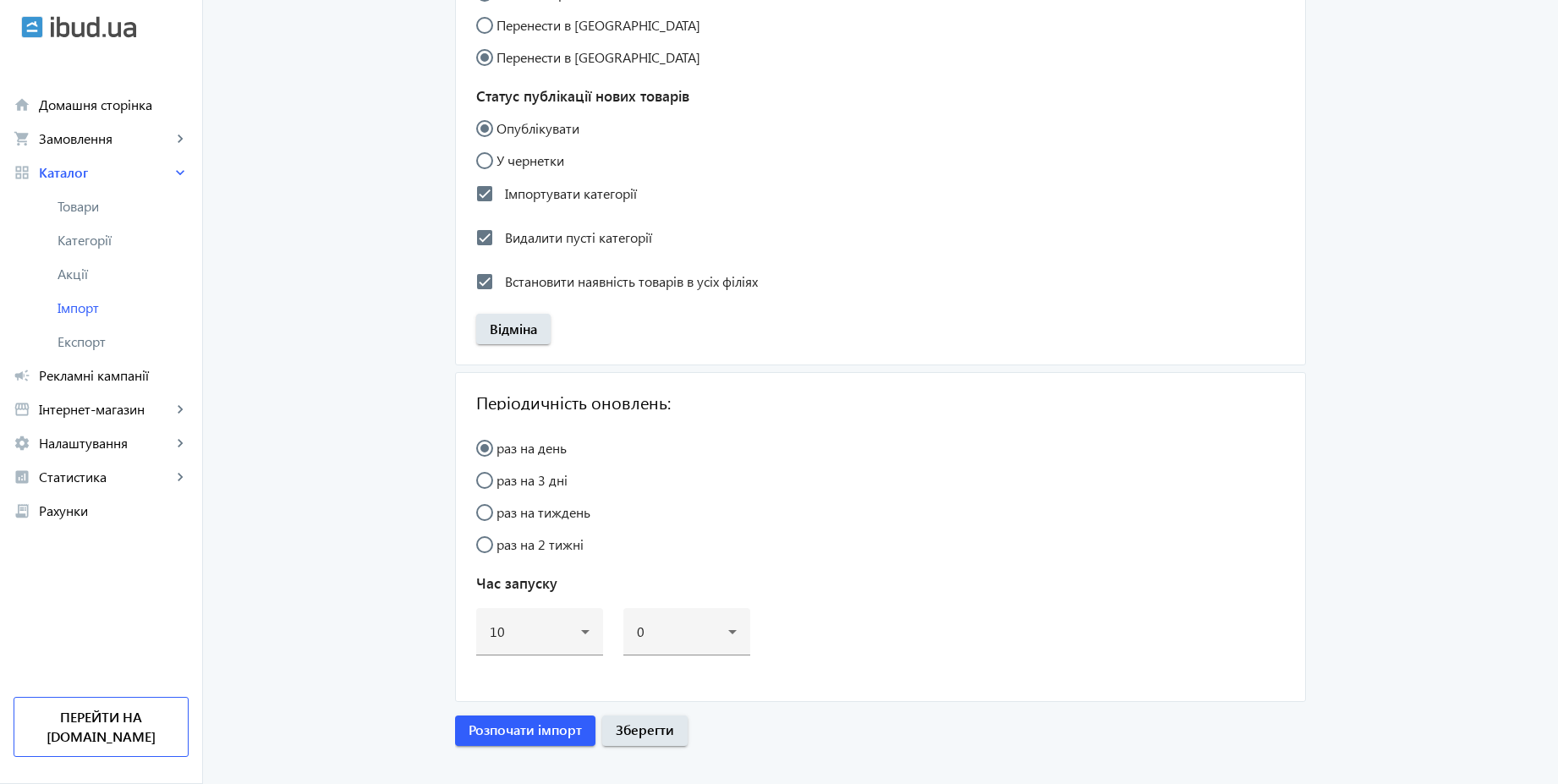
scroll to position [1866, 0]
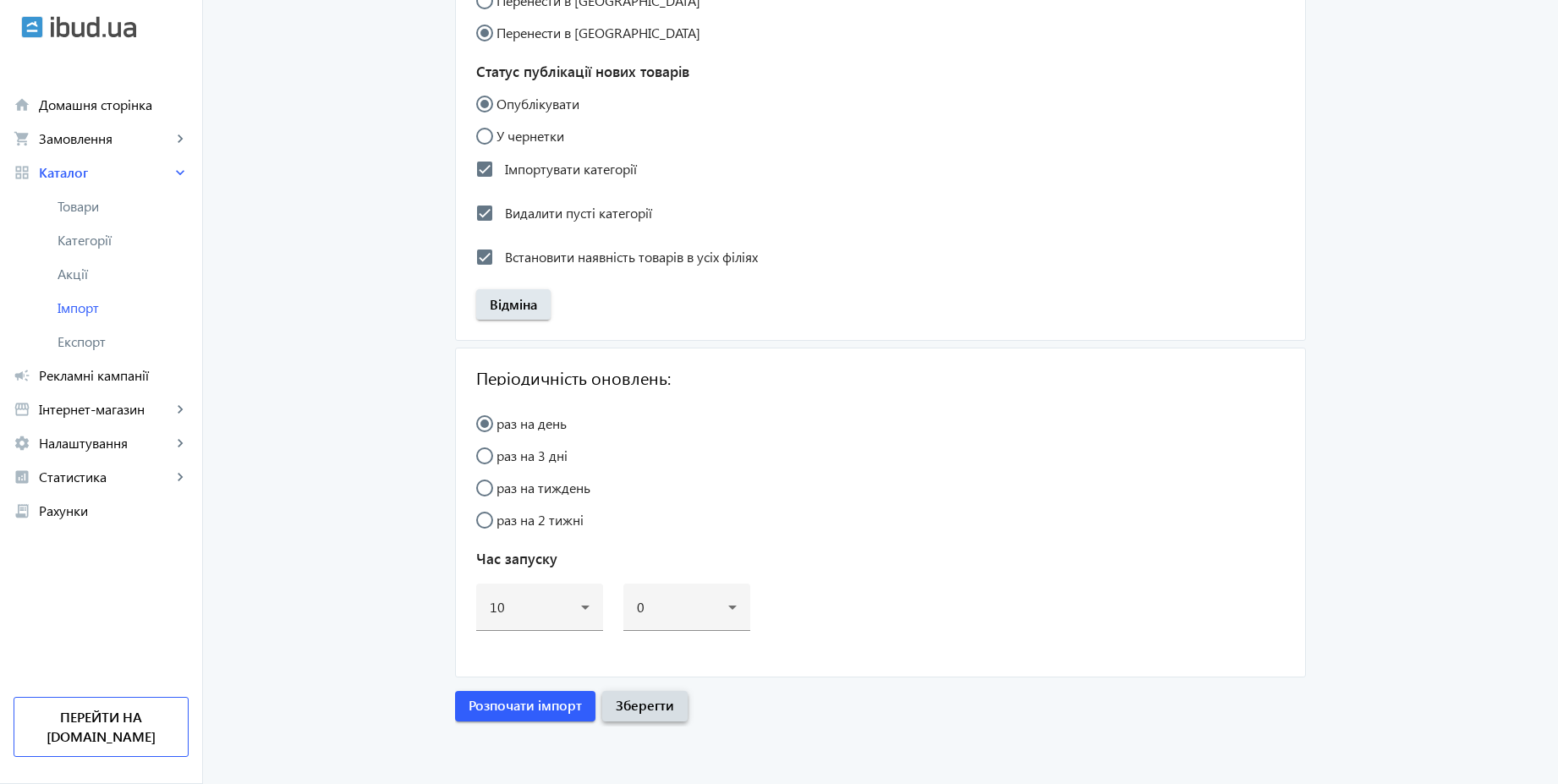
click at [649, 706] on span "Зберегти" at bounding box center [645, 705] width 58 height 18
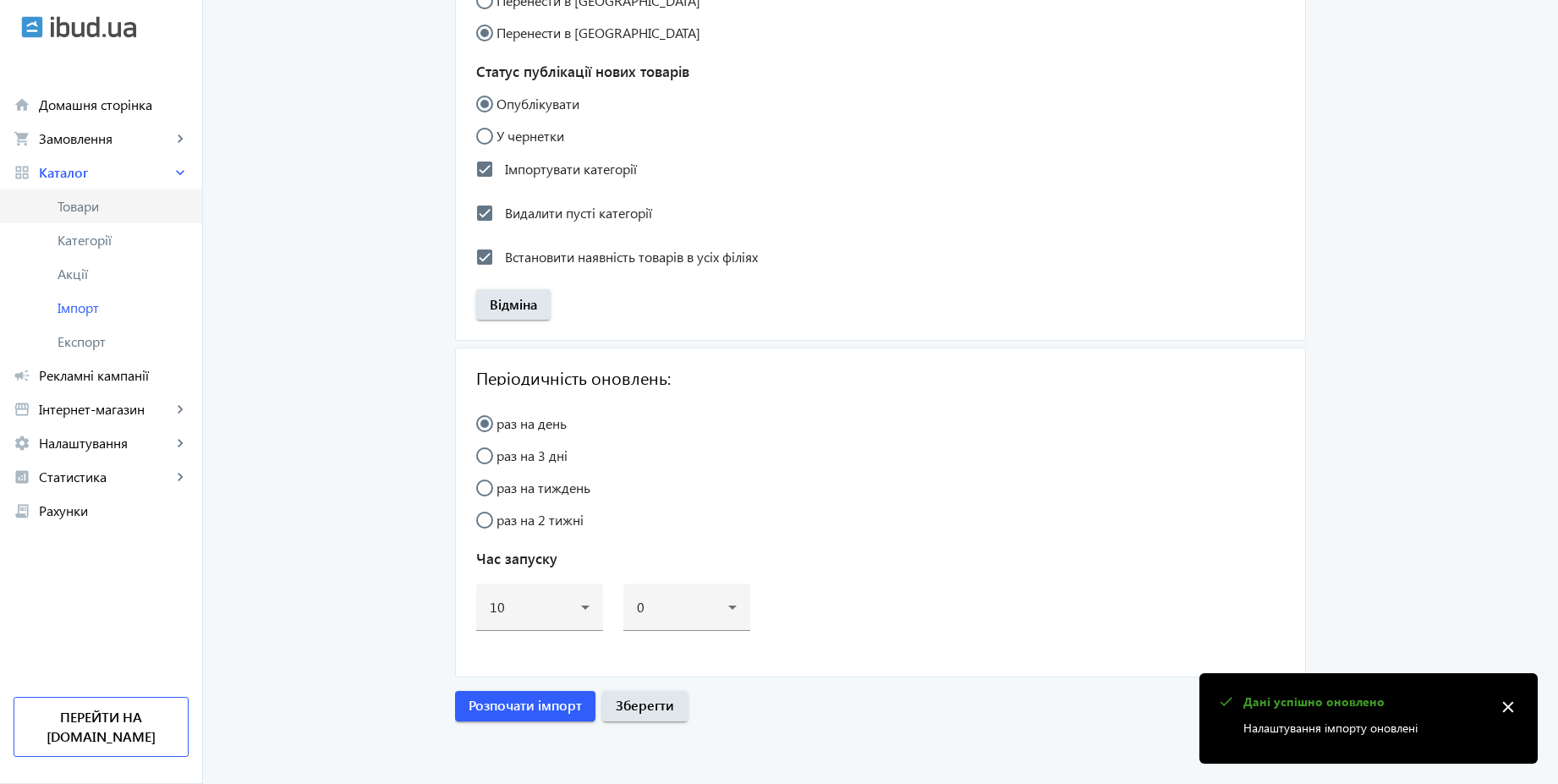
click at [79, 211] on span "Товари" at bounding box center [123, 206] width 131 height 17
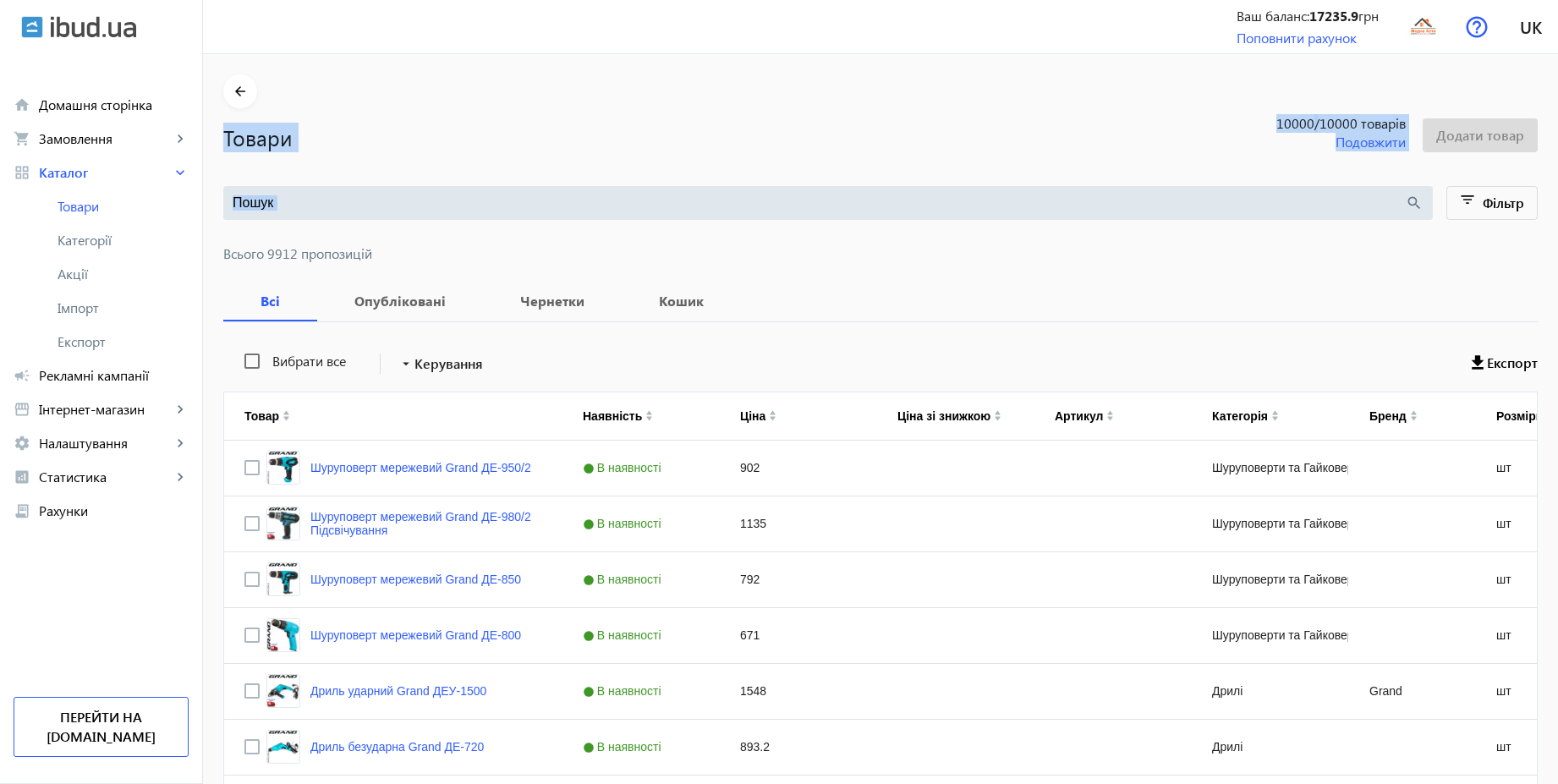
drag, startPoint x: 1567, startPoint y: 88, endPoint x: 1567, endPoint y: 201, distance: 113.0
click at [113, 382] on span "Рекламні кампанії" at bounding box center [114, 376] width 150 height 17
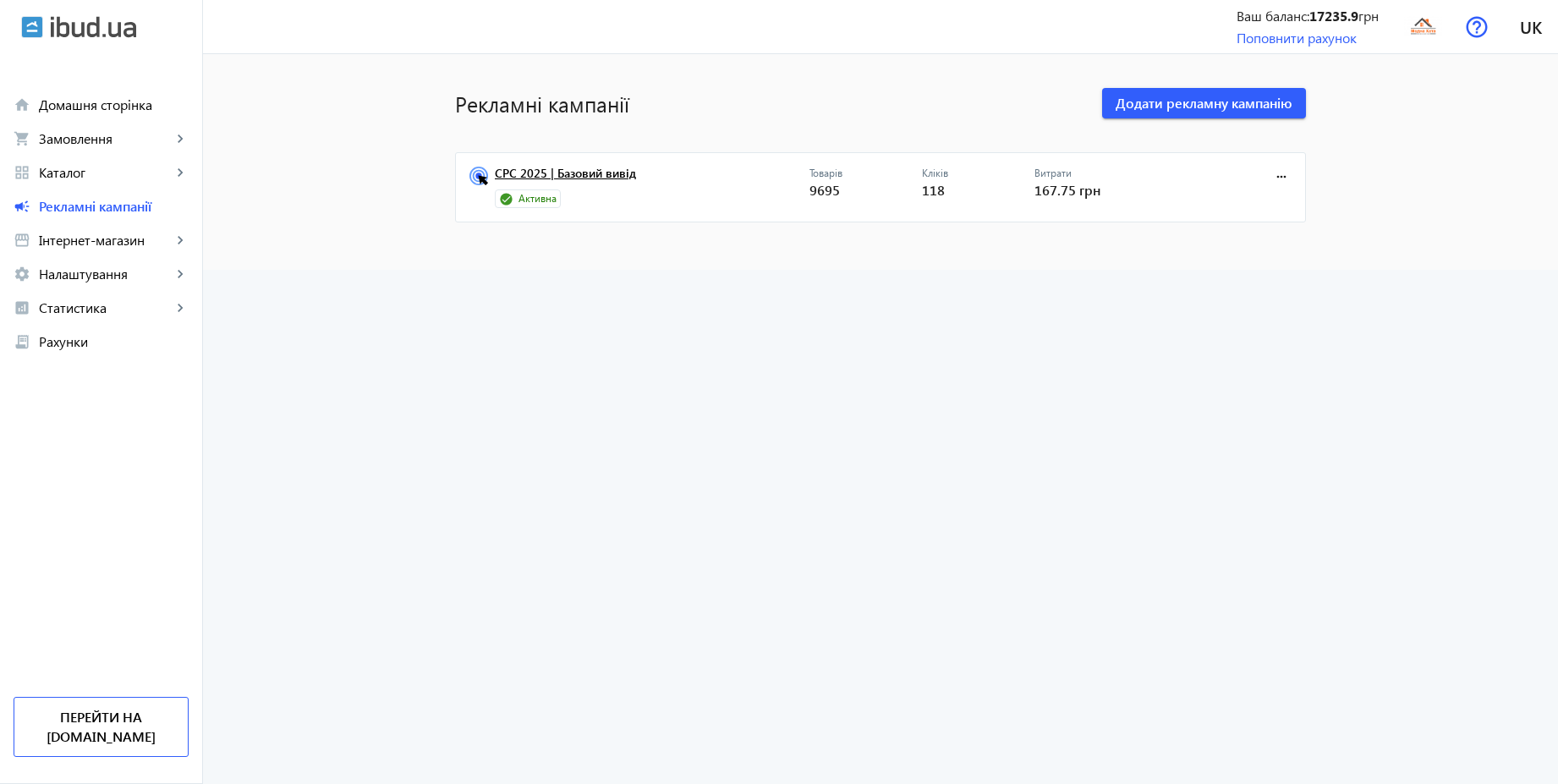
click at [587, 181] on link "CPC 2025 | Базовий вивід" at bounding box center [652, 179] width 315 height 24
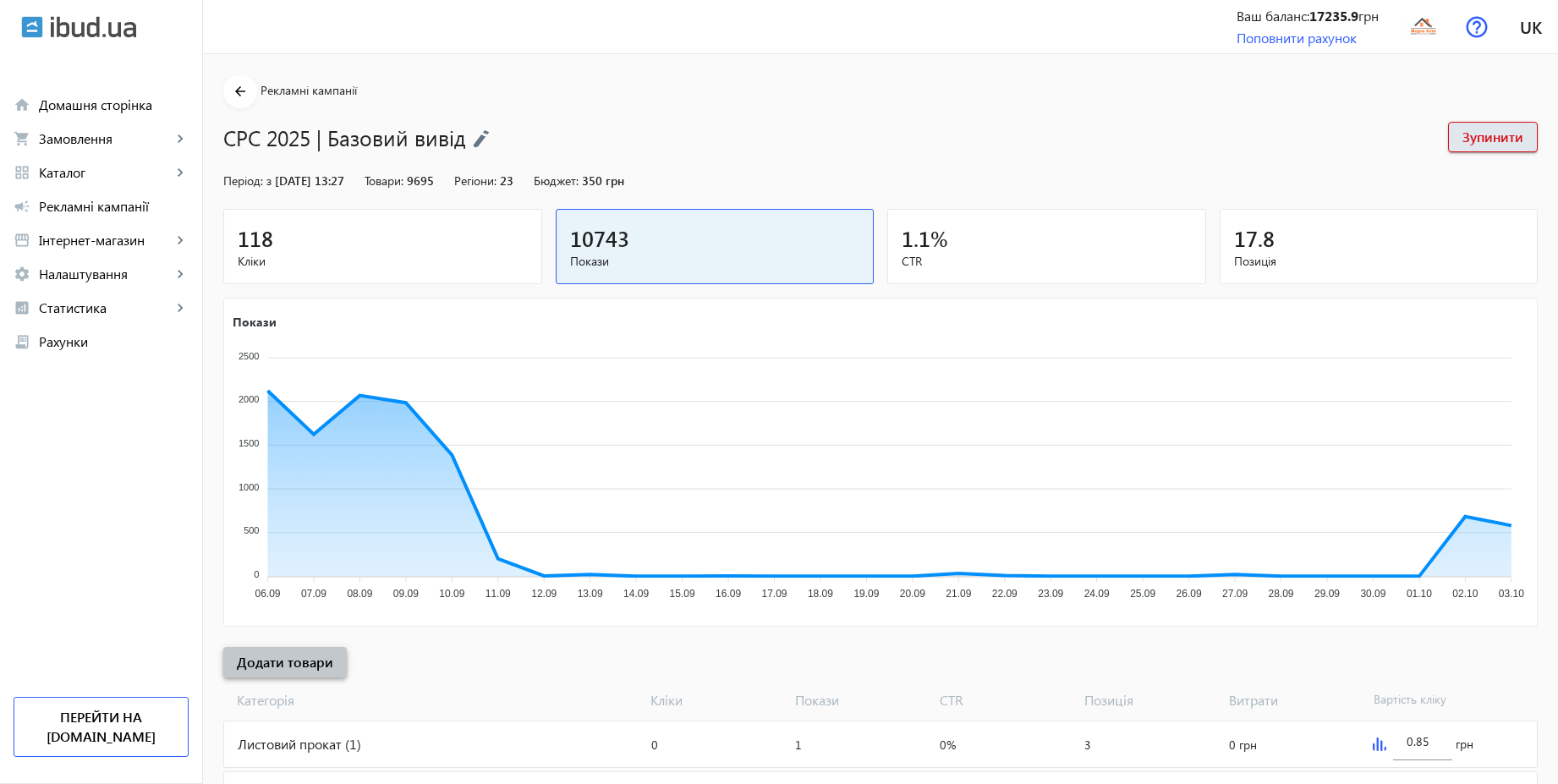
click at [311, 665] on span "Додати товари" at bounding box center [285, 662] width 97 height 18
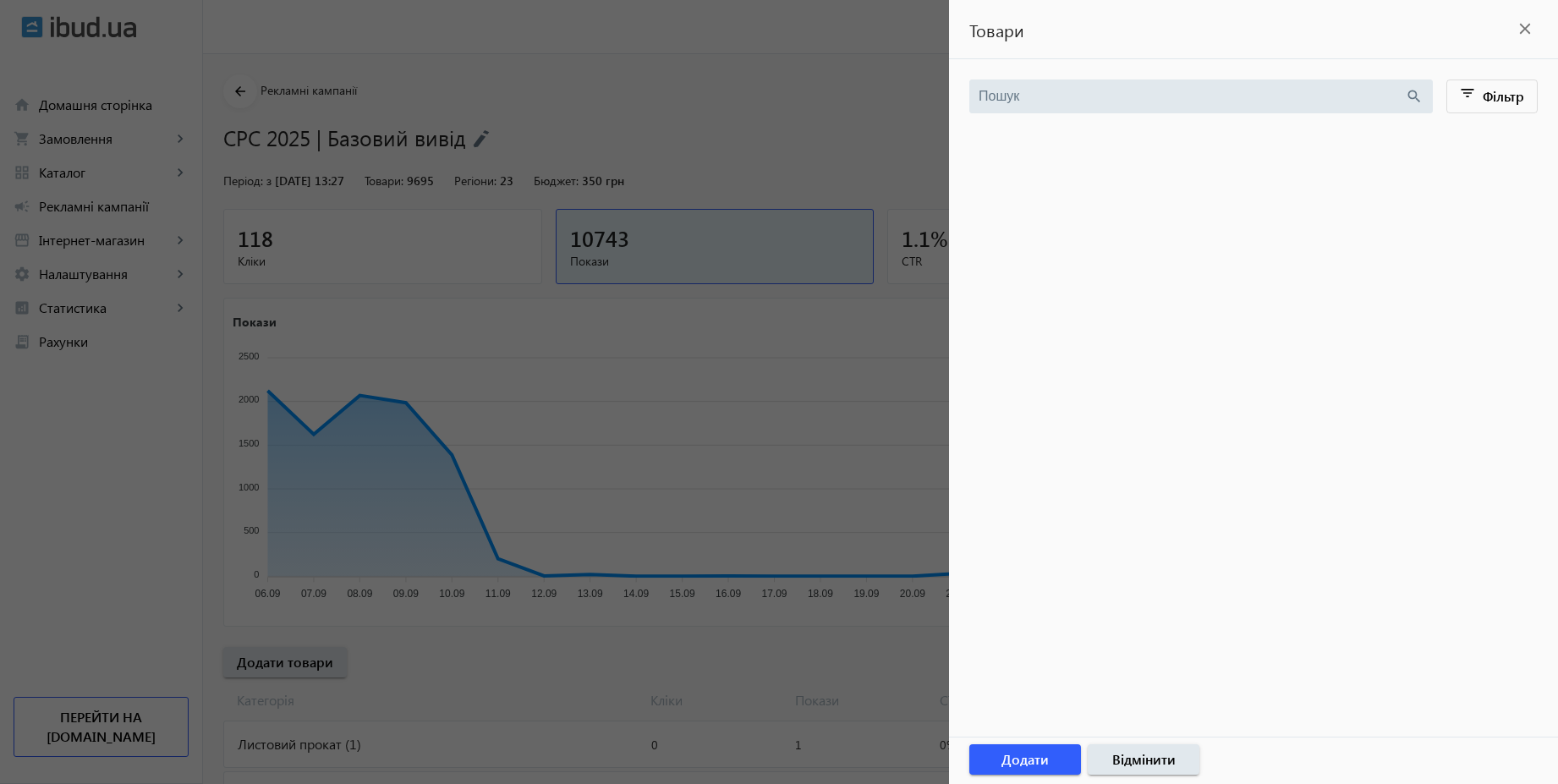
click at [789, 117] on div at bounding box center [779, 392] width 1558 height 784
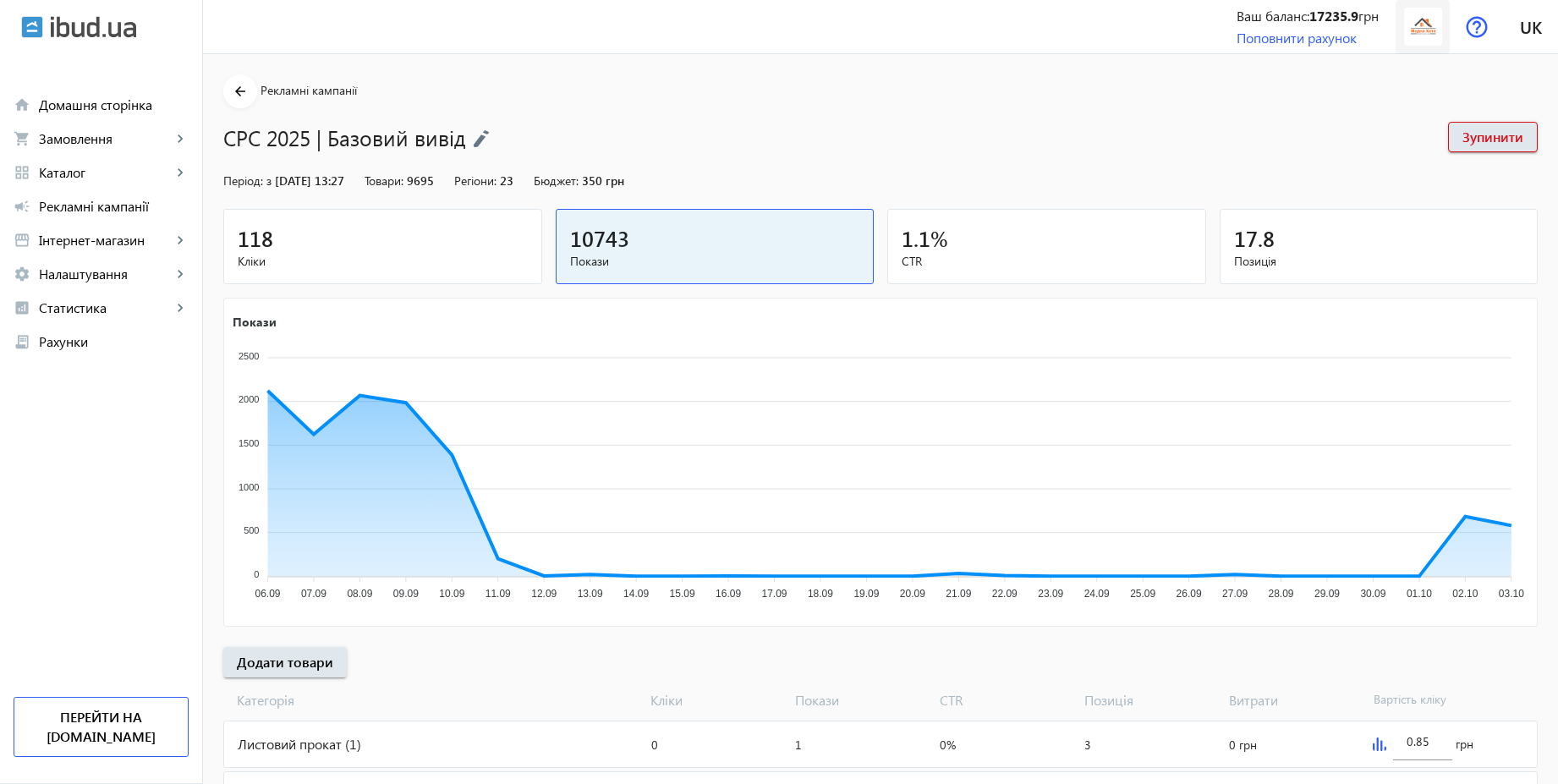
click at [1400, 31] on span at bounding box center [1422, 26] width 54 height 41
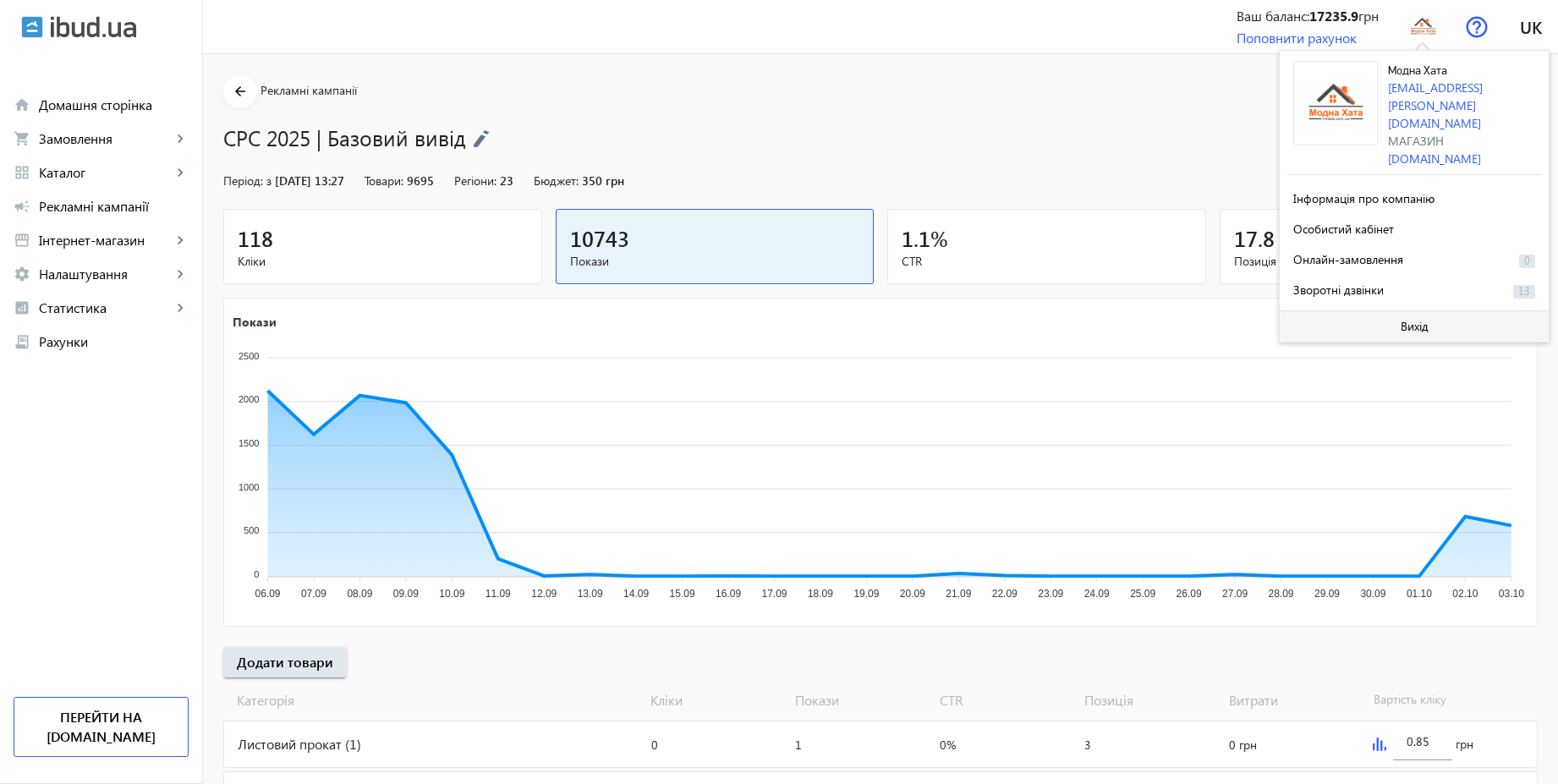
click at [1411, 320] on span "Вихід" at bounding box center [1414, 326] width 28 height 14
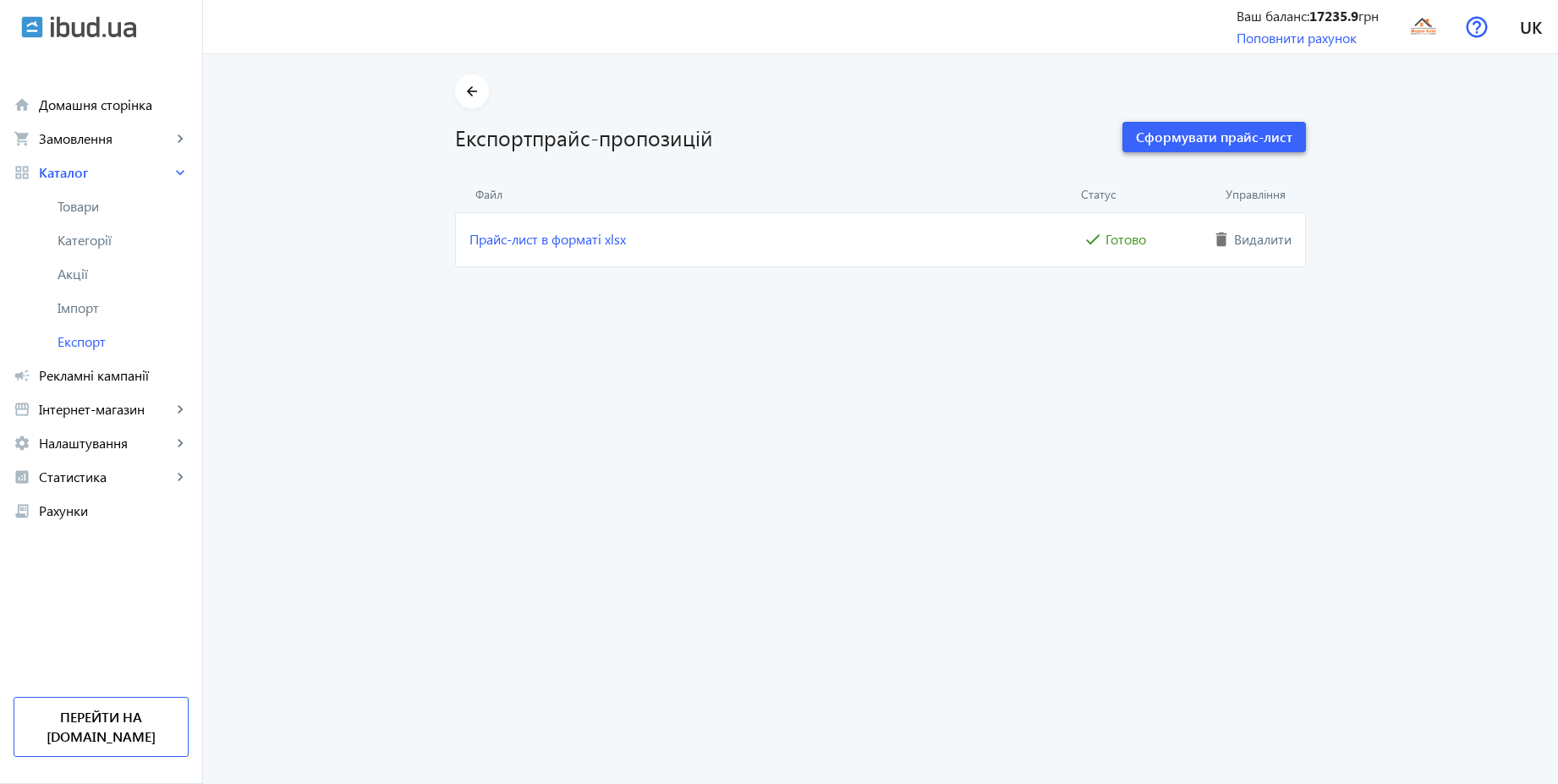
click at [1204, 132] on span "Сформувати прайс-лист" at bounding box center [1214, 137] width 157 height 18
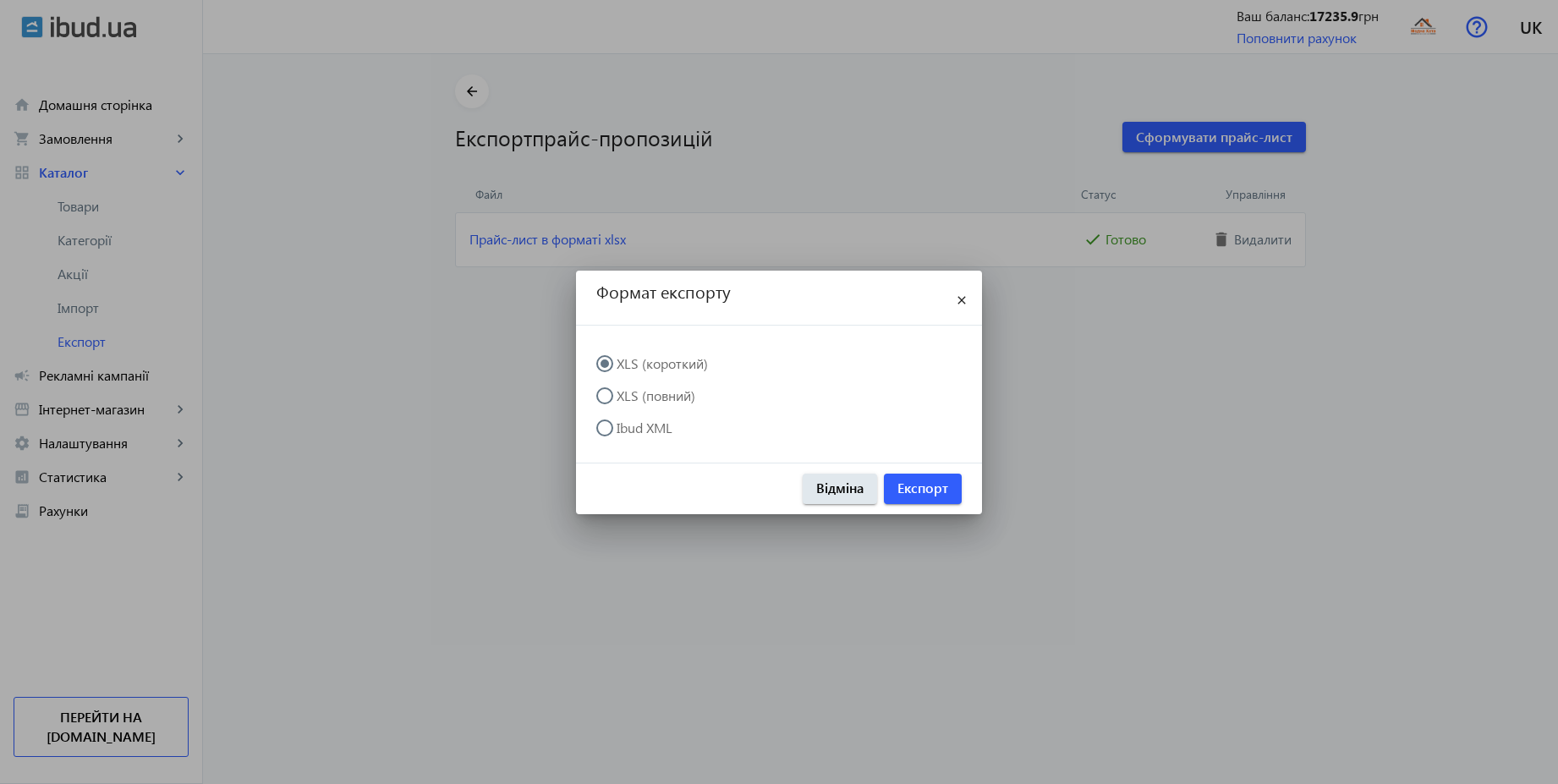
click at [678, 398] on label "XLS (повний)" at bounding box center [655, 396] width 82 height 14
click at [630, 398] on input "XLS (повний)" at bounding box center [613, 404] width 34 height 34
radio input "true"
click at [917, 487] on span "Експорт" at bounding box center [923, 488] width 51 height 18
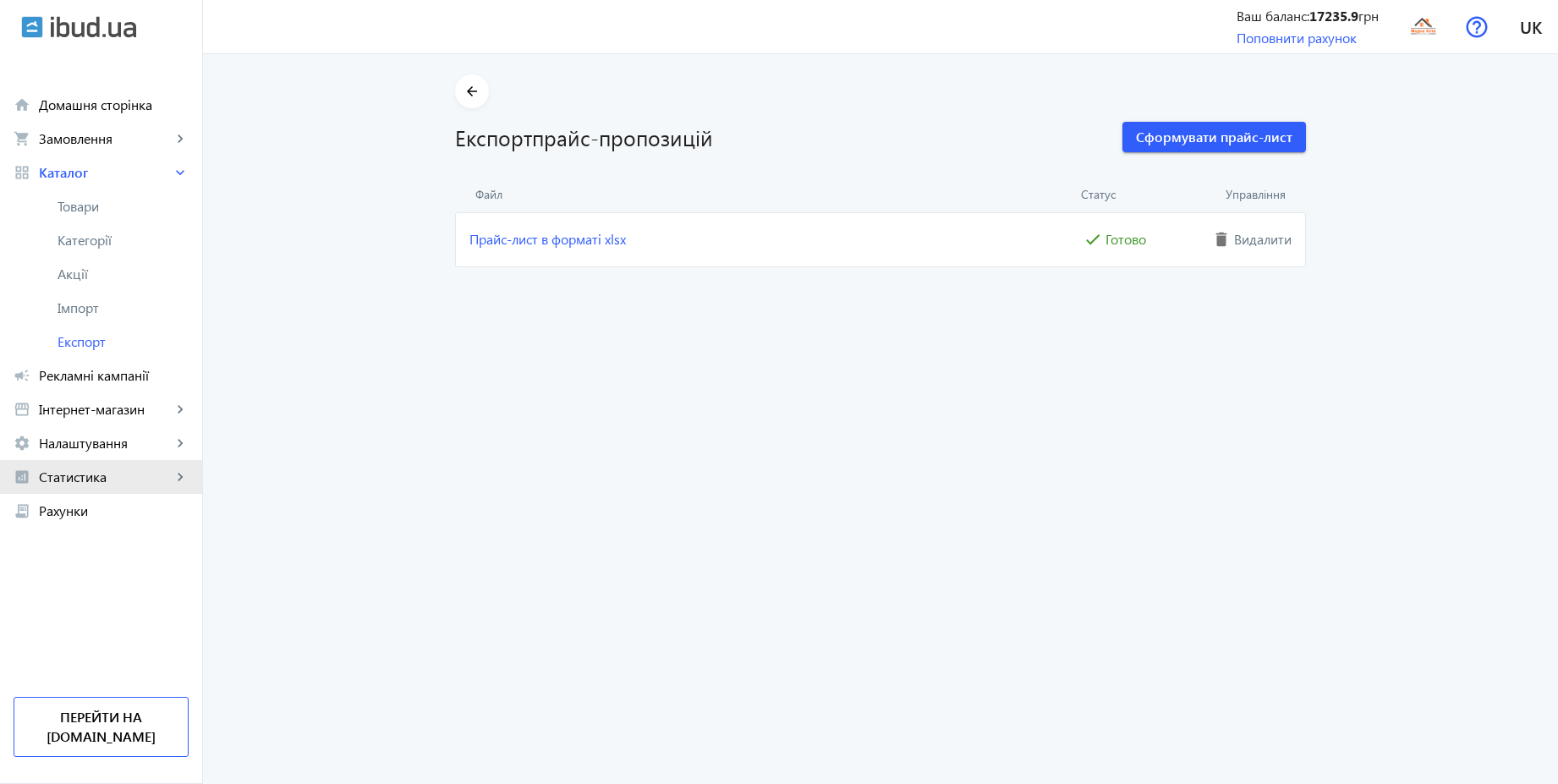
click at [82, 484] on span "Статистика" at bounding box center [106, 477] width 133 height 17
click at [100, 580] on span "Витрати" at bounding box center [123, 578] width 131 height 17
